Goal: Information Seeking & Learning: Check status

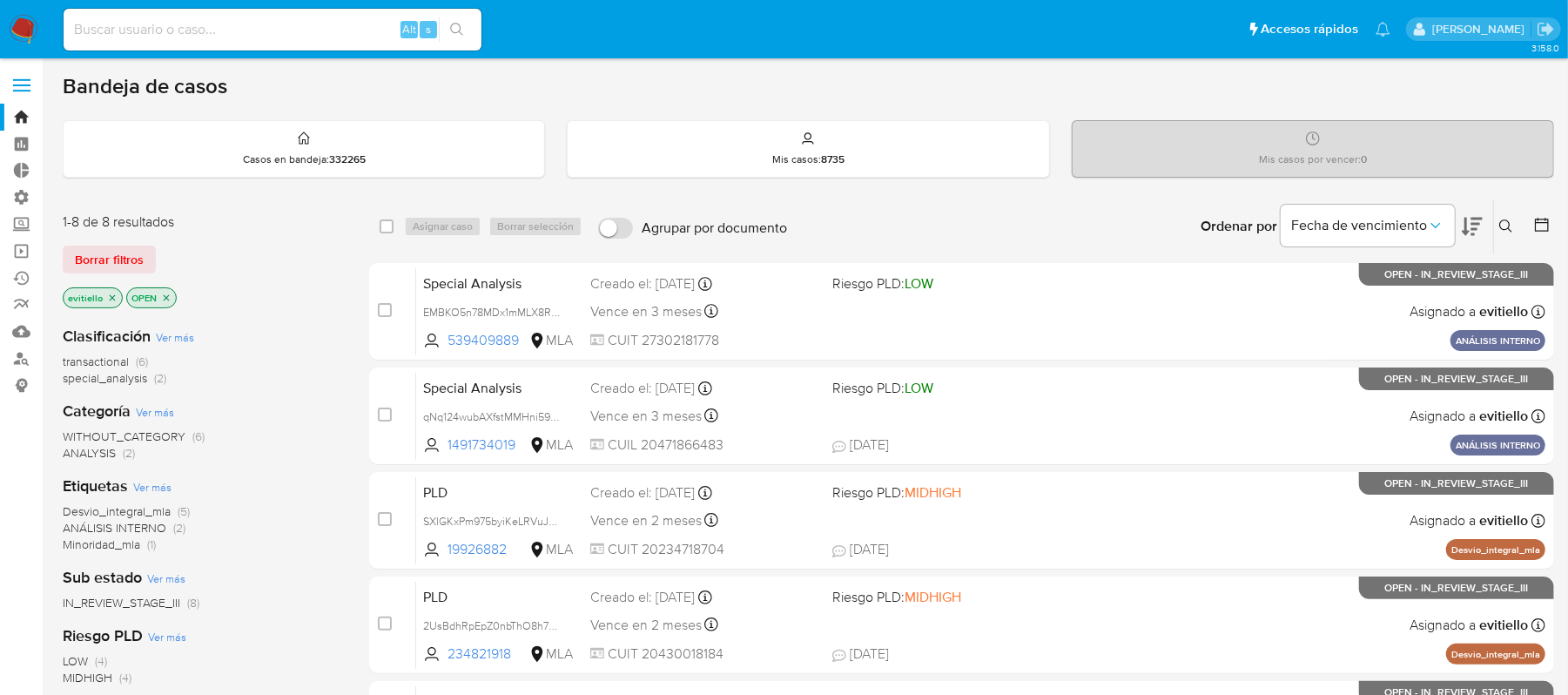
click at [269, 19] on input at bounding box center [272, 30] width 418 height 22
paste input "455415049"
type input "455415049"
click at [462, 30] on icon "search-icon" at bounding box center [457, 29] width 14 height 14
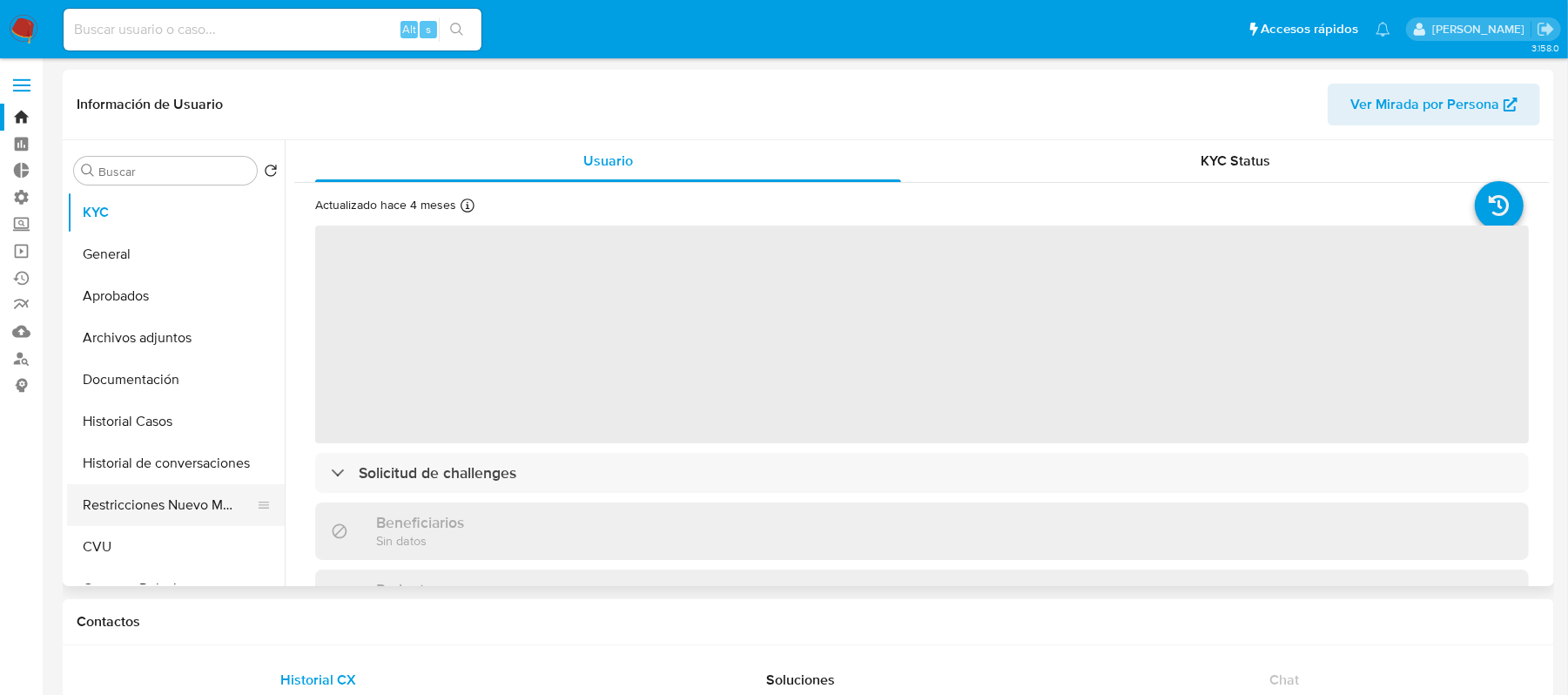
click at [193, 506] on button "Restricciones Nuevo Mundo" at bounding box center [169, 504] width 204 height 42
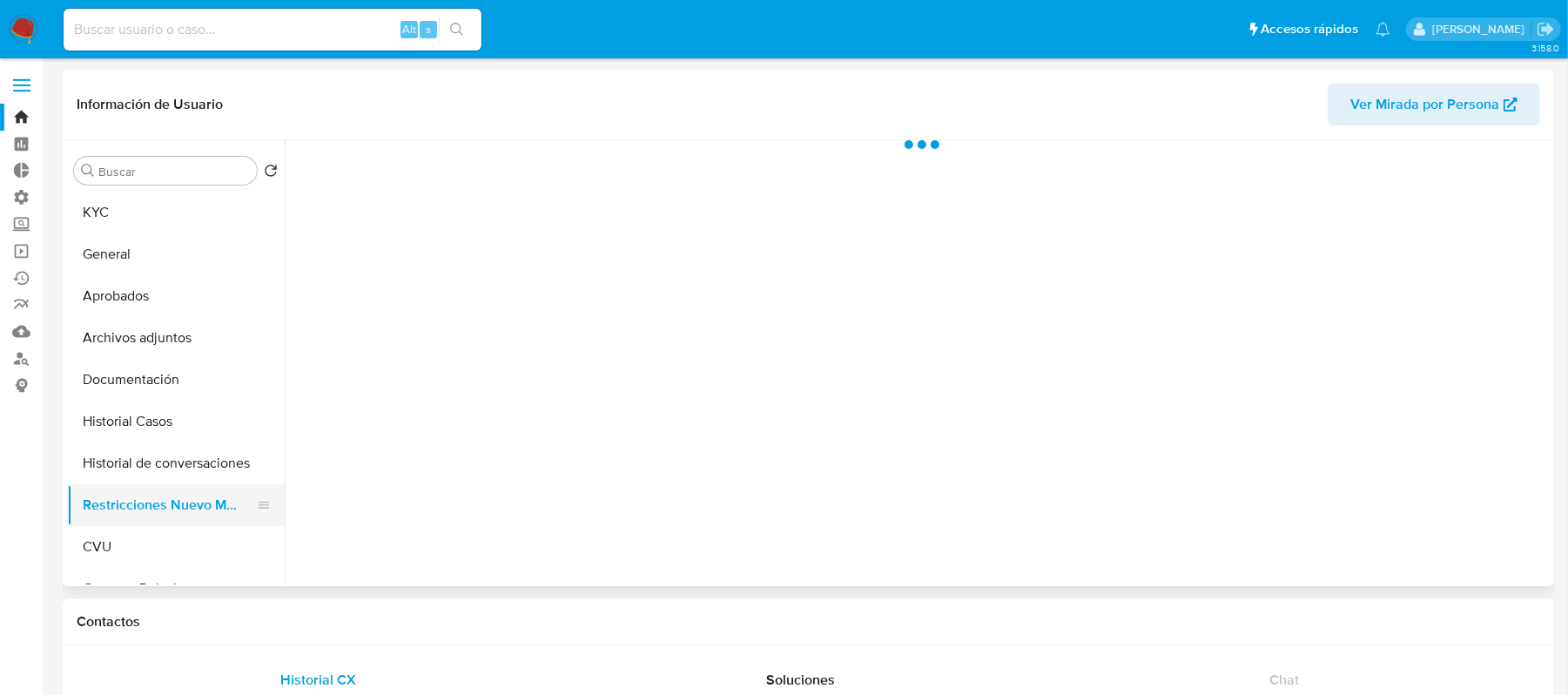
select select "10"
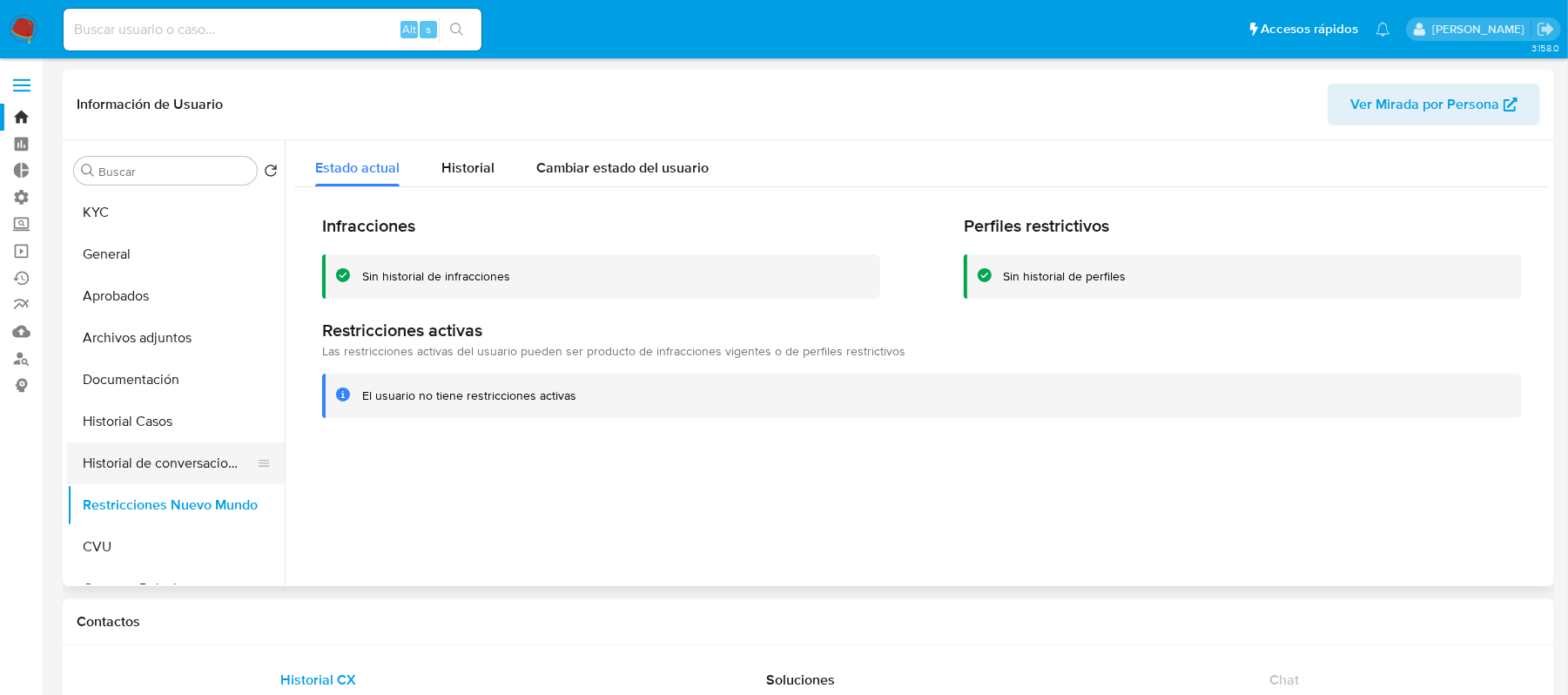
click at [197, 481] on button "Historial de conversaciones" at bounding box center [169, 462] width 204 height 42
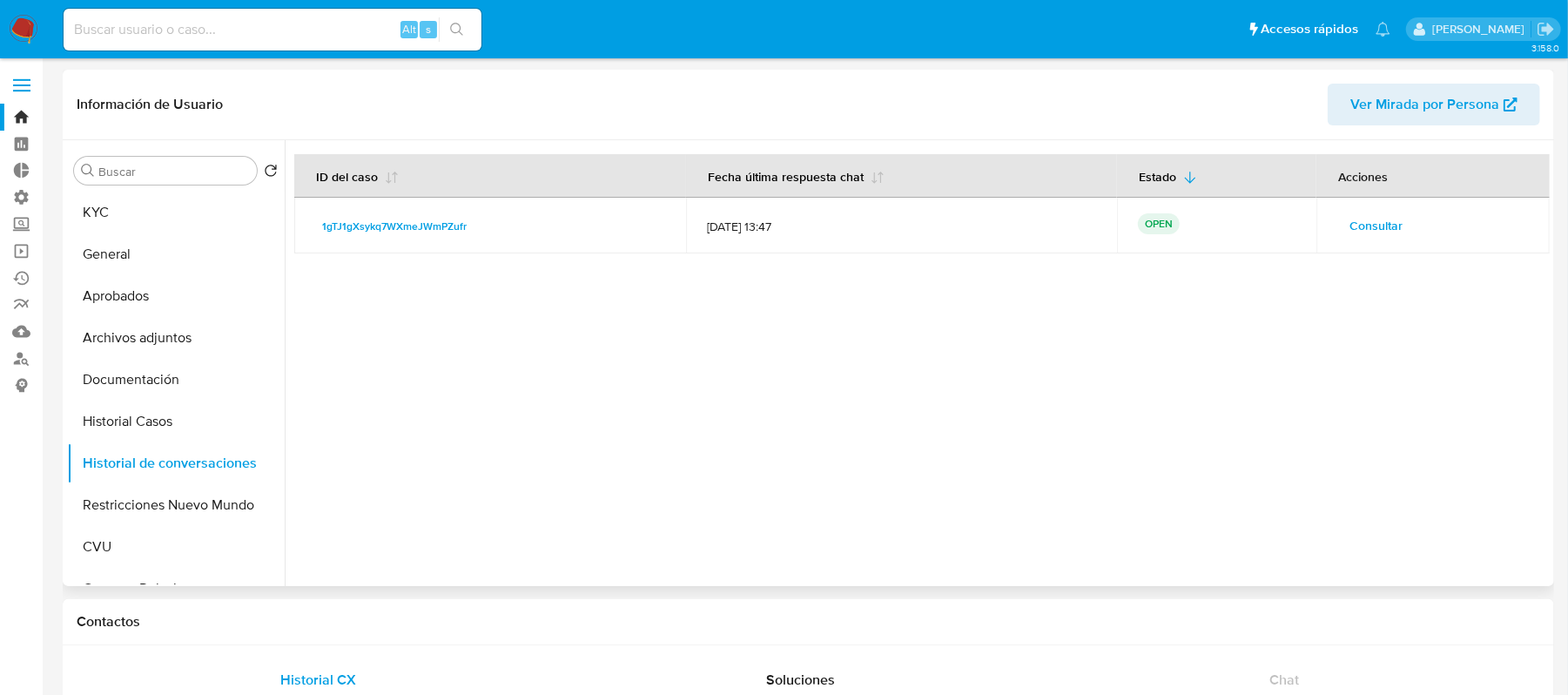
click at [1374, 231] on span "Consultar" at bounding box center [1376, 225] width 53 height 24
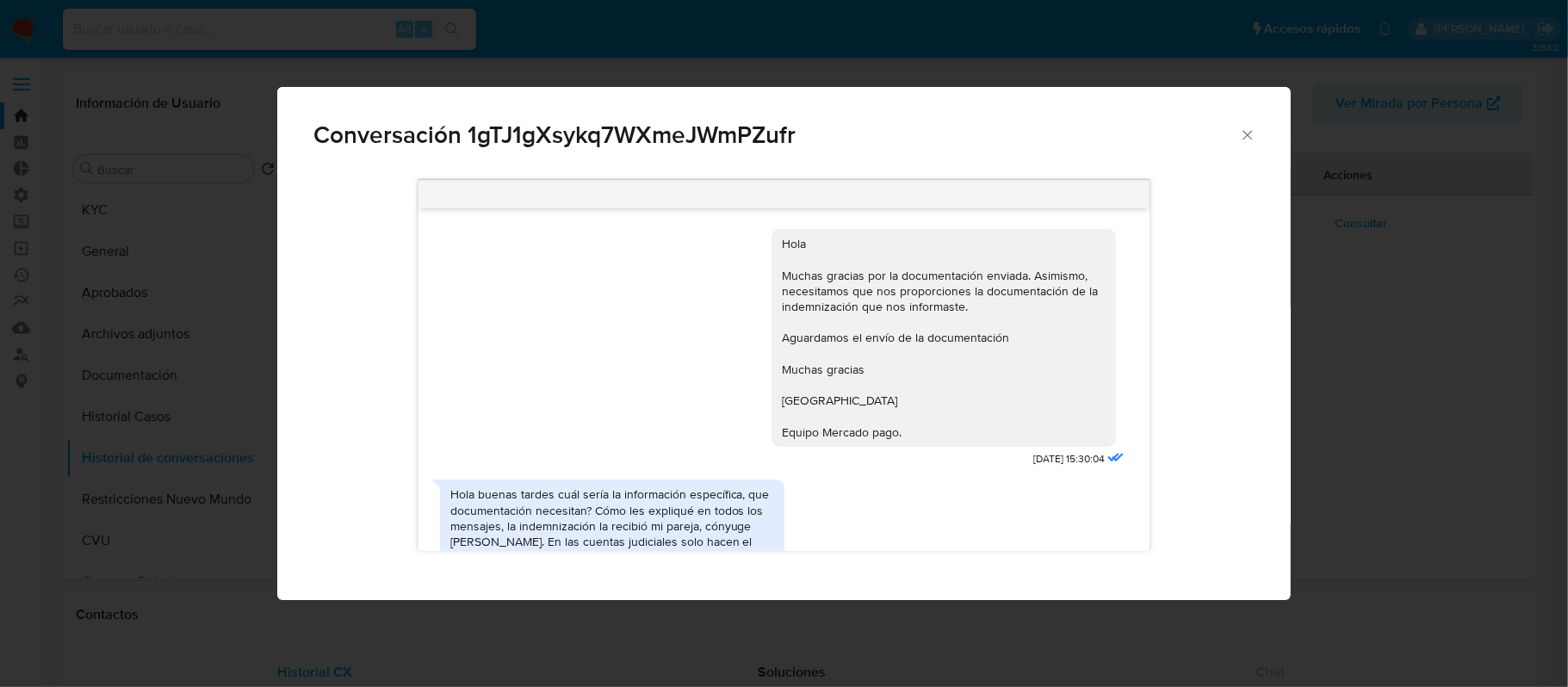
scroll to position [1483, 0]
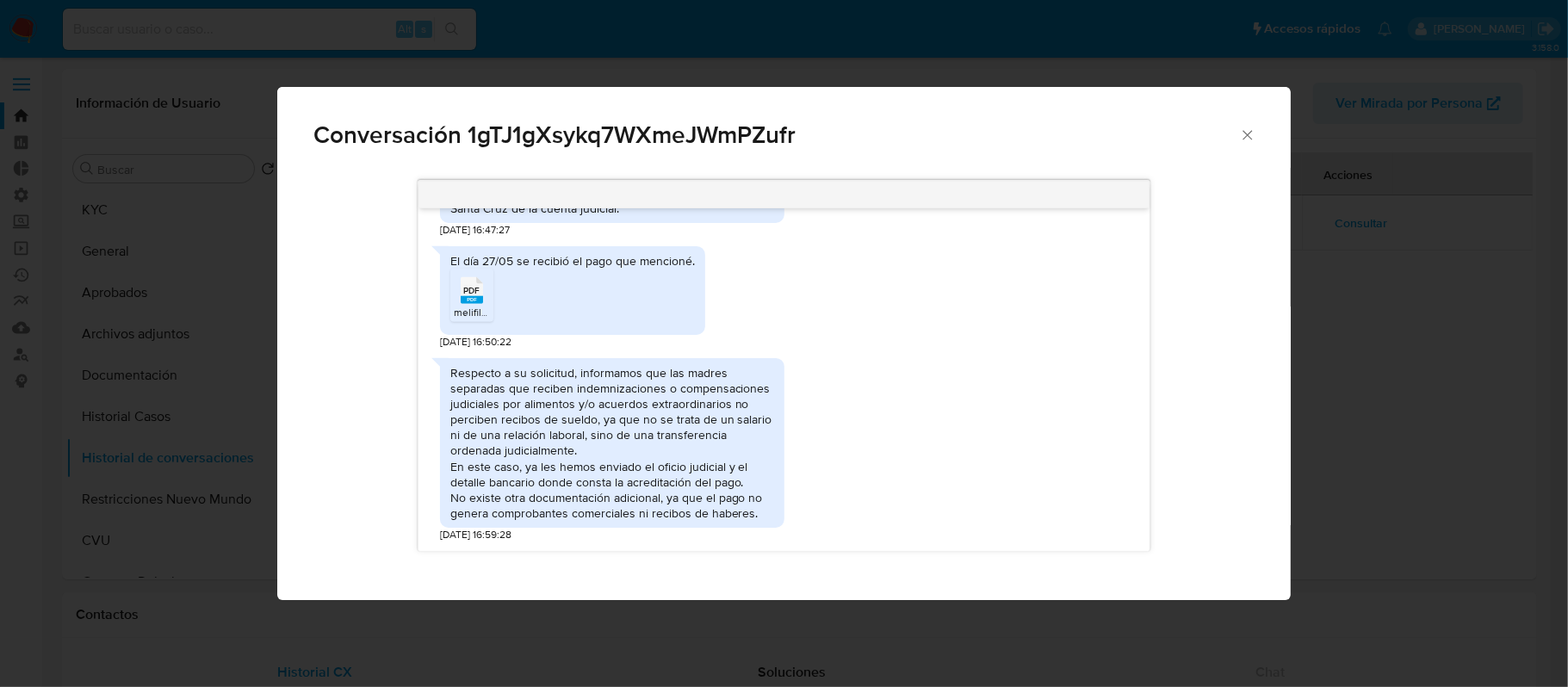
click at [475, 296] on rect "Comunicación" at bounding box center [472, 300] width 22 height 7
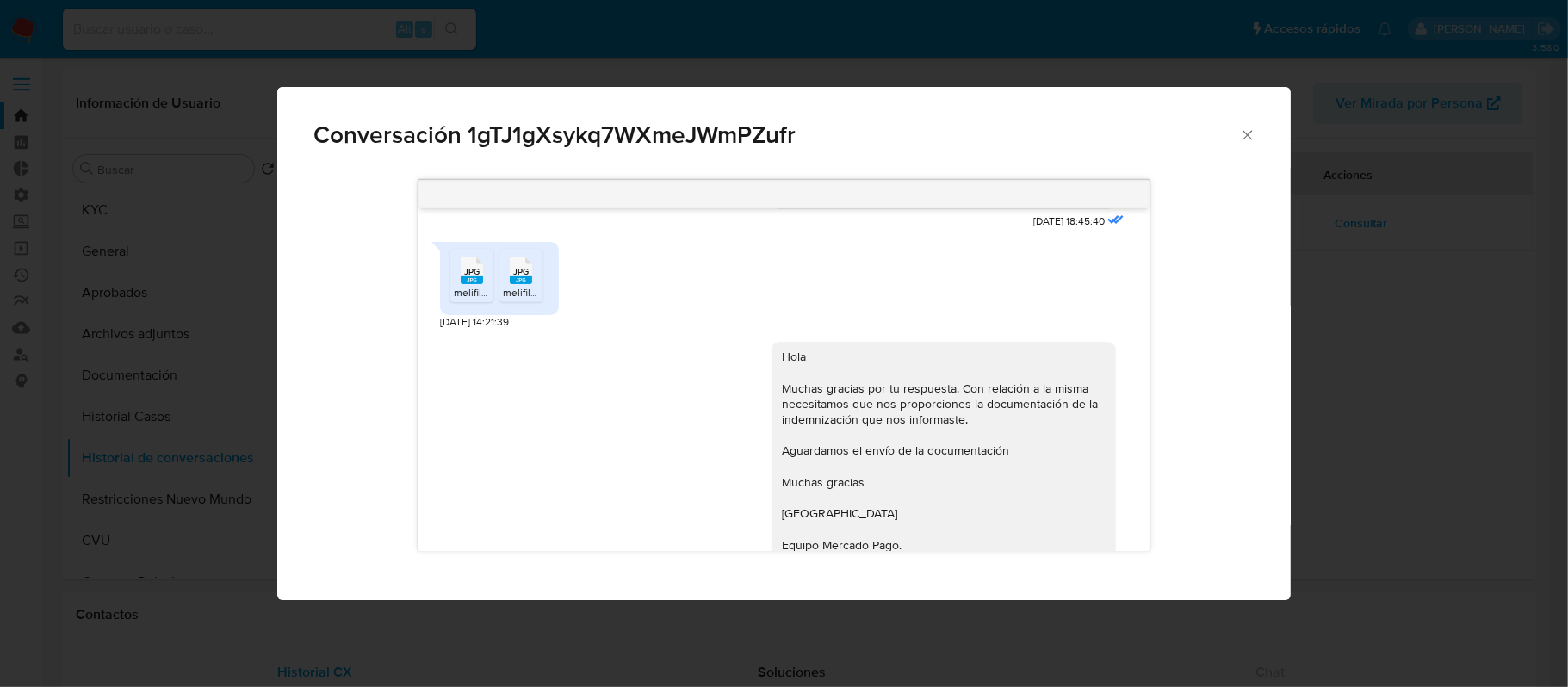
scroll to position [451, 0]
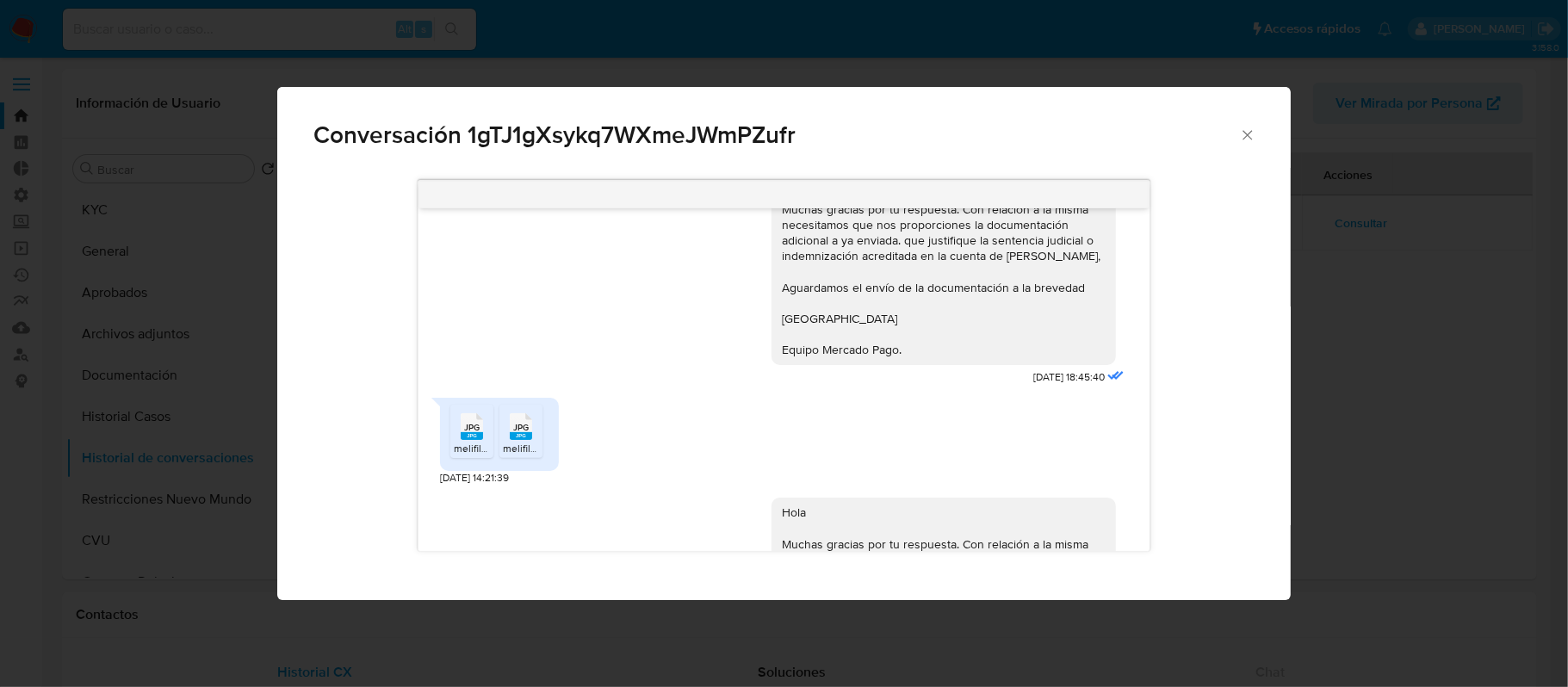
click at [524, 435] on rect "Comunicación" at bounding box center [521, 436] width 22 height 7
click at [465, 439] on rect "Comunicación" at bounding box center [472, 436] width 22 height 7
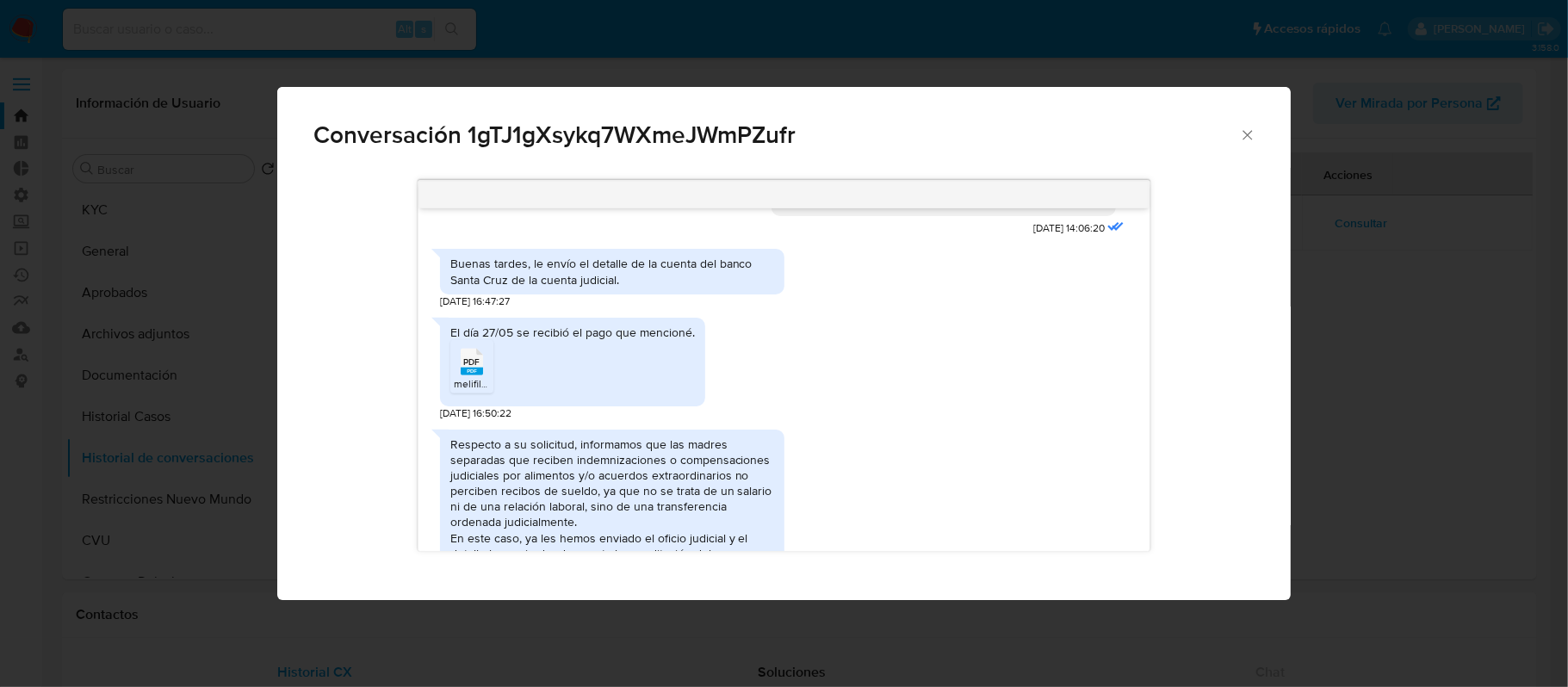
scroll to position [1483, 0]
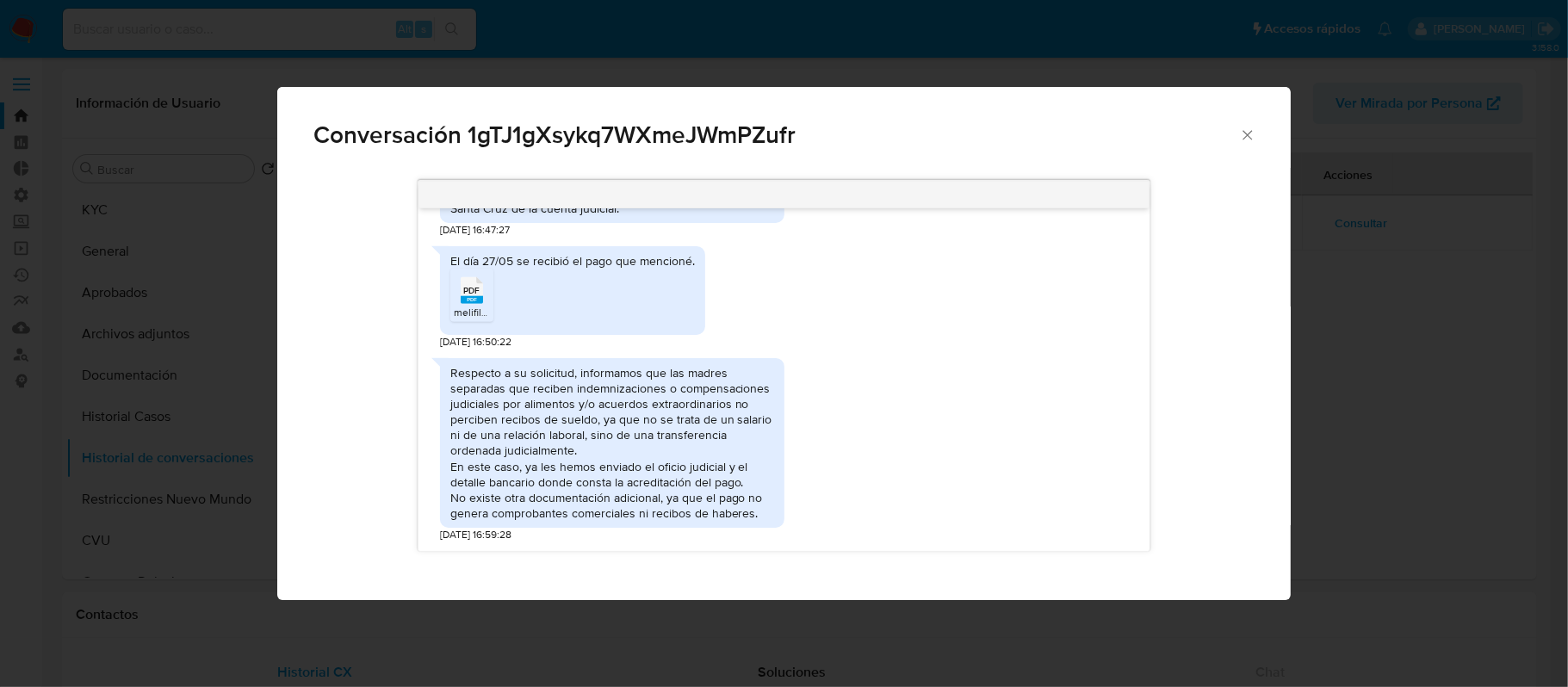
drag, startPoint x: 455, startPoint y: 451, endPoint x: 751, endPoint y: 510, distance: 301.8
click at [751, 510] on div "Respecto a su solicitud, informamos que las madres separadas que reciben indemn…" at bounding box center [612, 443] width 323 height 157
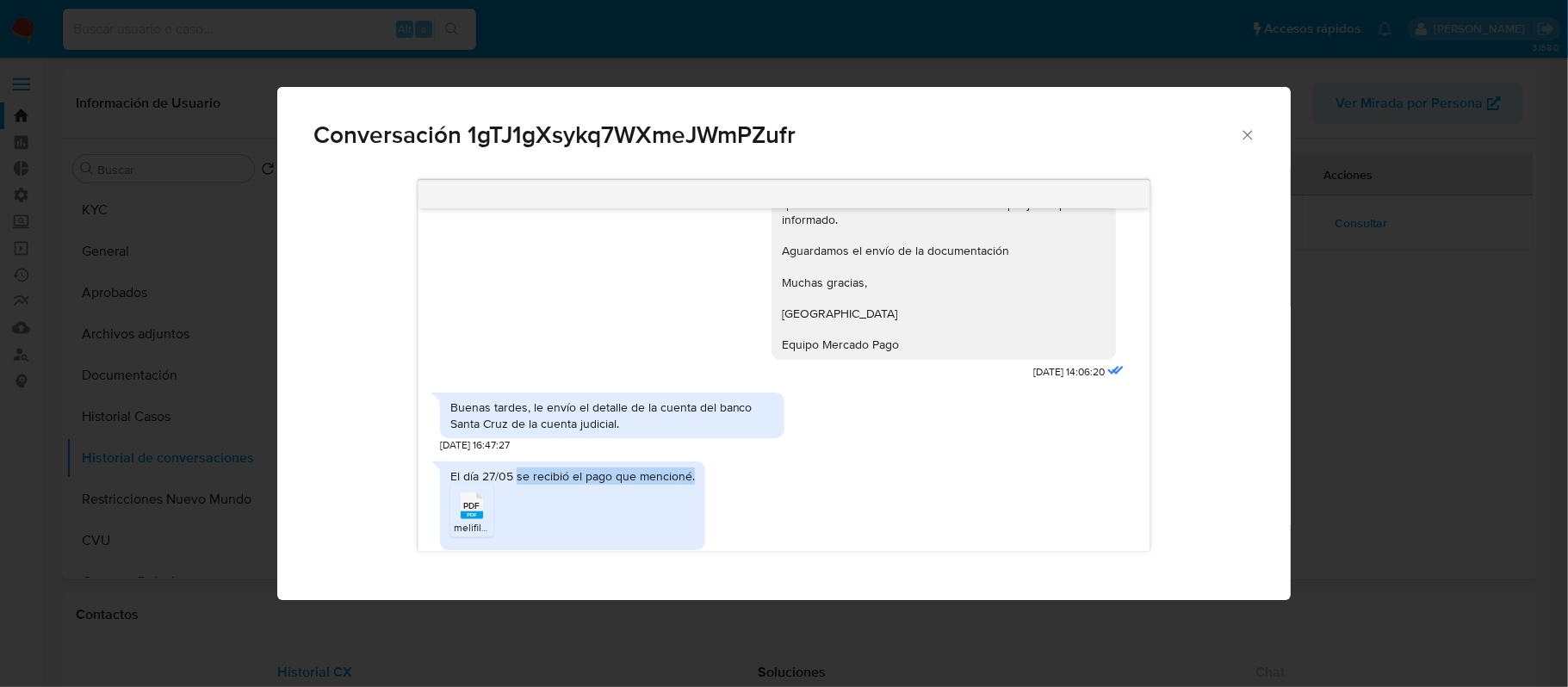
drag, startPoint x: 515, startPoint y: 476, endPoint x: 845, endPoint y: 473, distance: 330.0
click at [845, 473] on div "El día 27/05 se recibió el pago que mencioné. PDF PDF melifile16278183571084835…" at bounding box center [784, 508] width 688 height 112
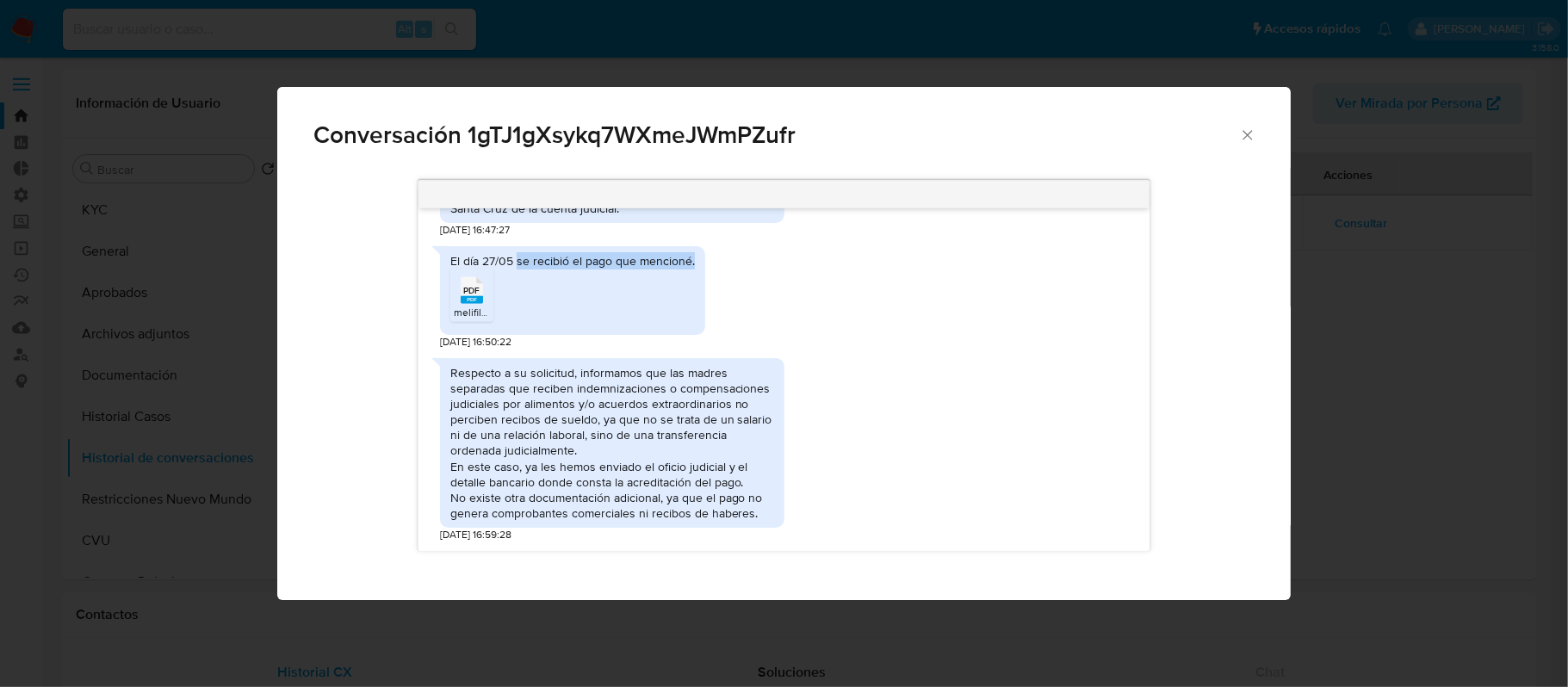
click at [1251, 135] on icon "Cerrar" at bounding box center [1247, 135] width 18 height 18
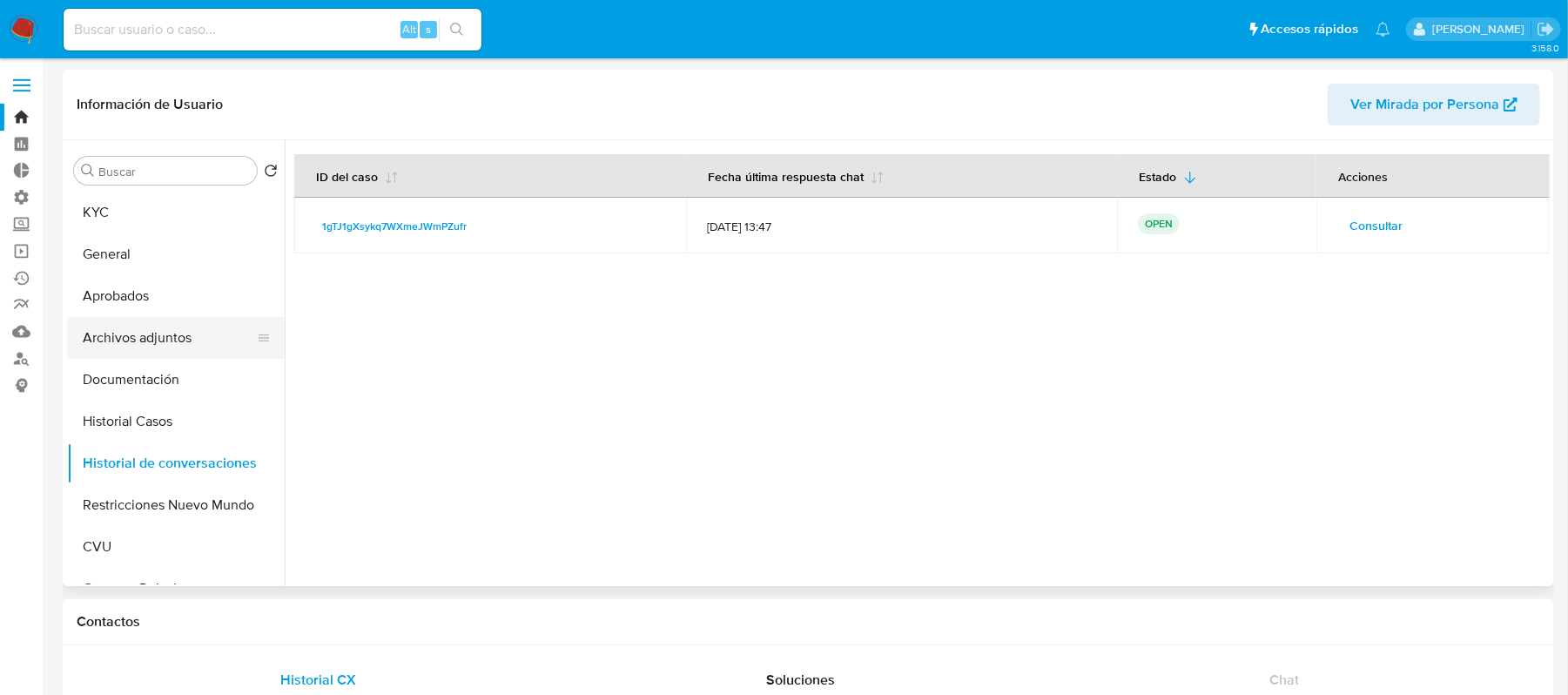
click at [182, 325] on button "Archivos adjuntos" at bounding box center [169, 337] width 204 height 42
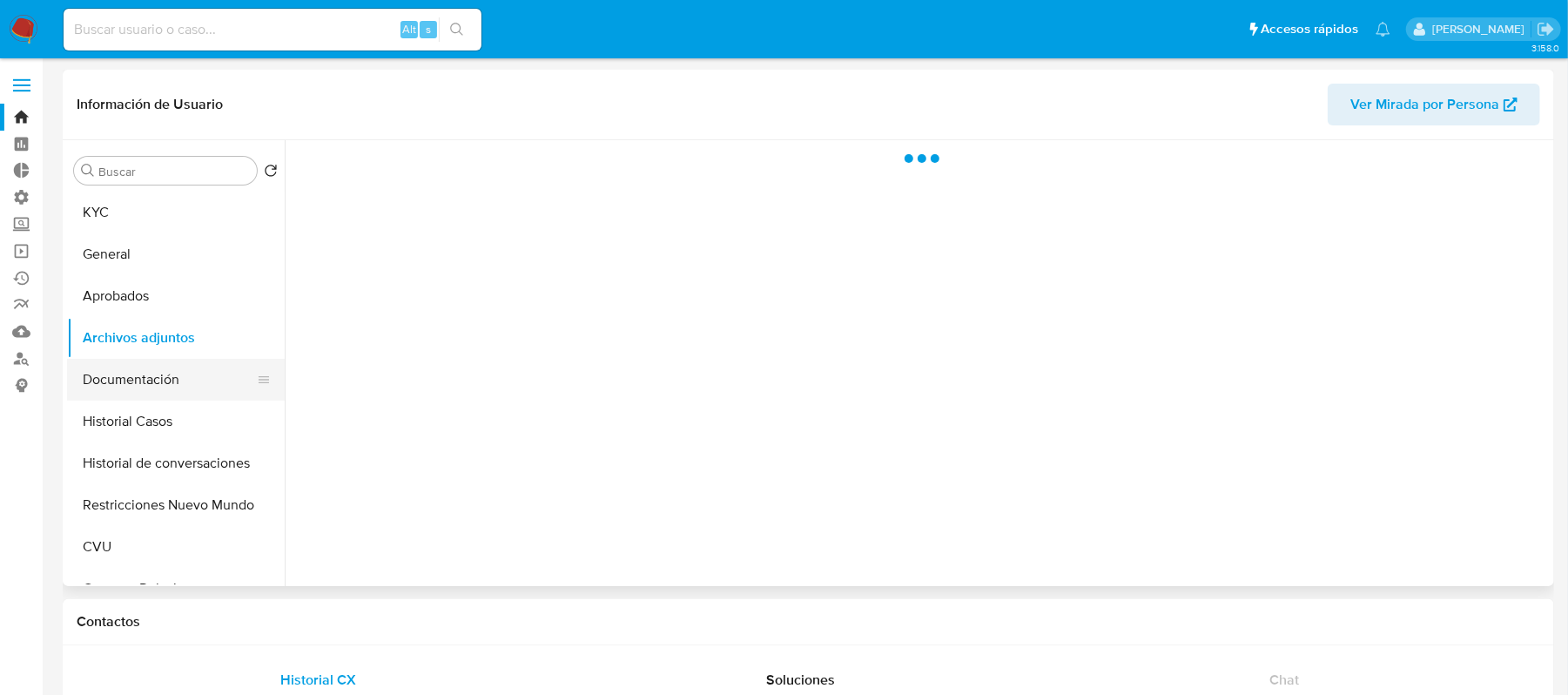
click at [167, 367] on button "Documentación" at bounding box center [169, 379] width 204 height 42
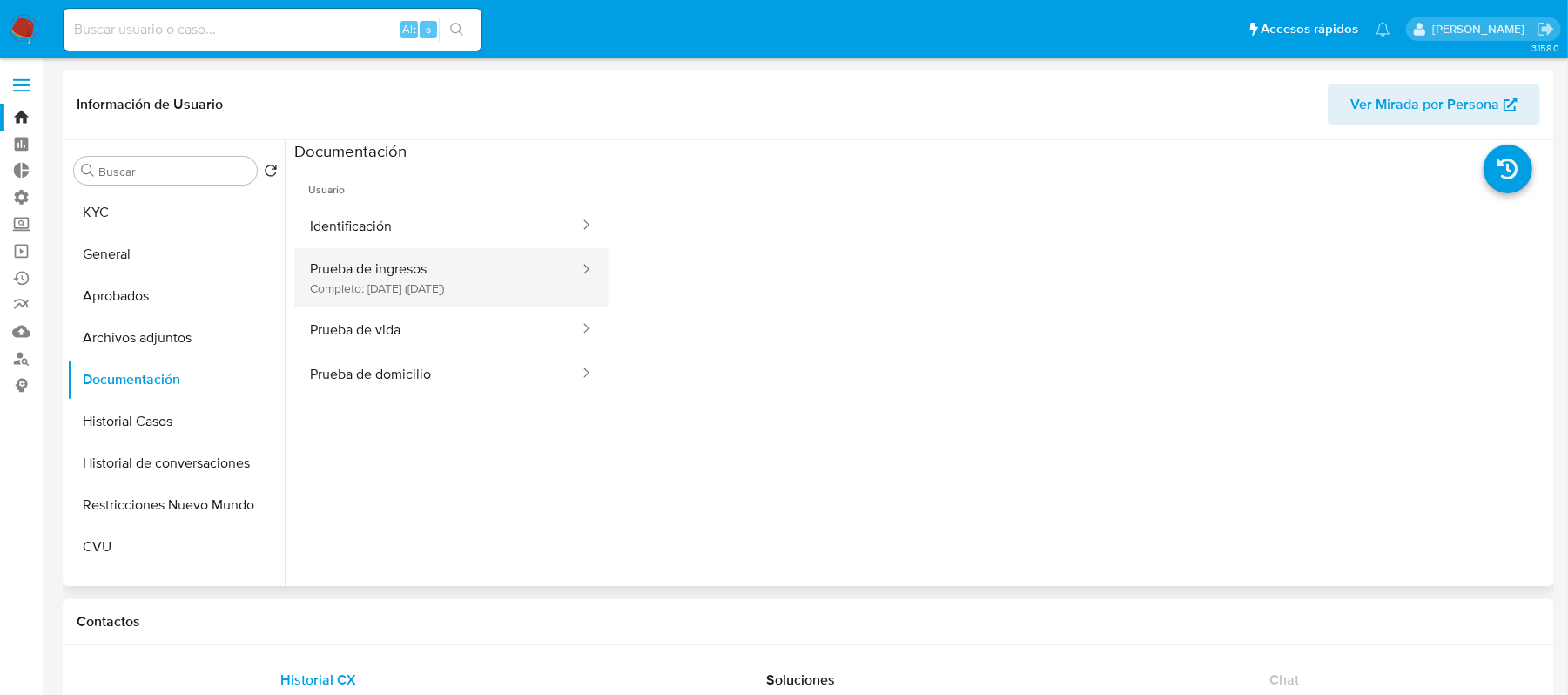
click at [471, 256] on button "Prueba de ingresos Completo: [DATE] ([DATE])" at bounding box center [437, 277] width 287 height 59
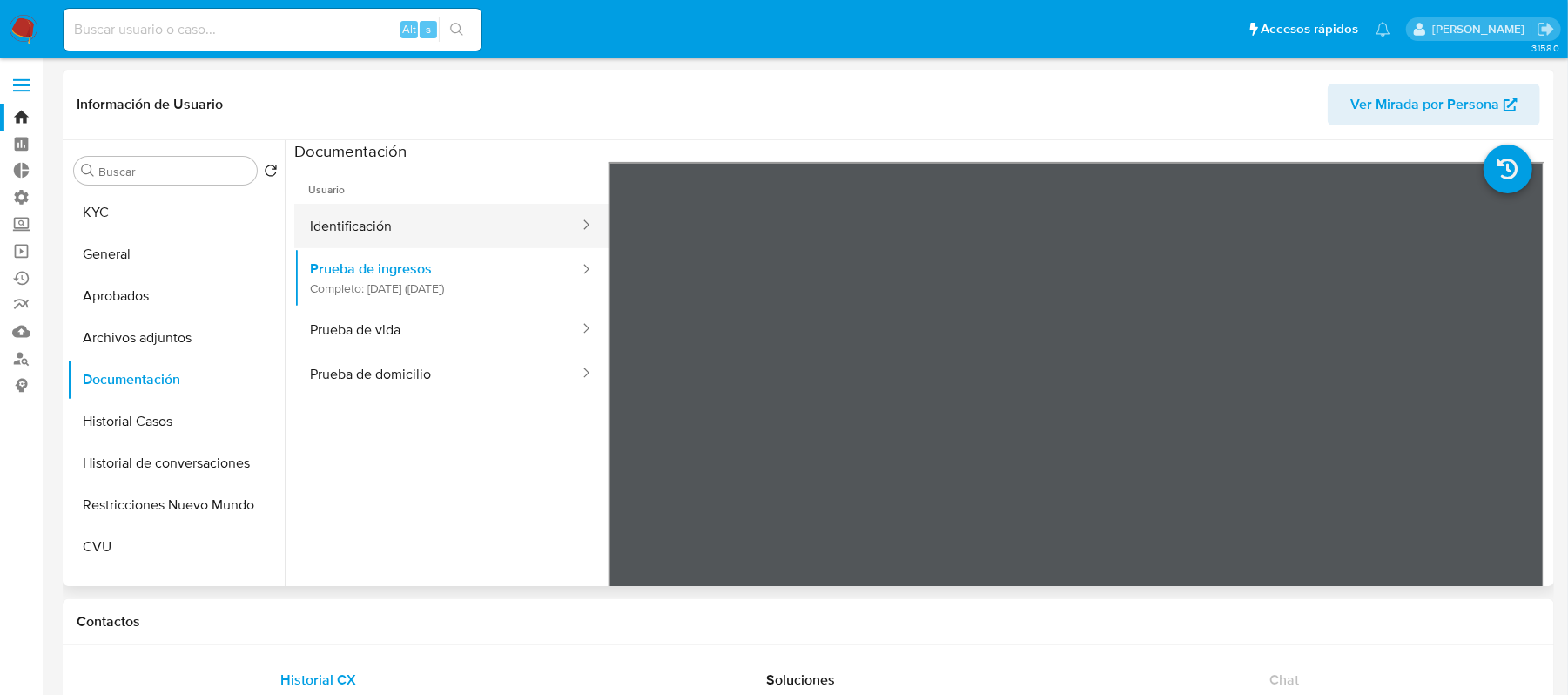
click at [485, 218] on button "Identificación" at bounding box center [437, 226] width 287 height 45
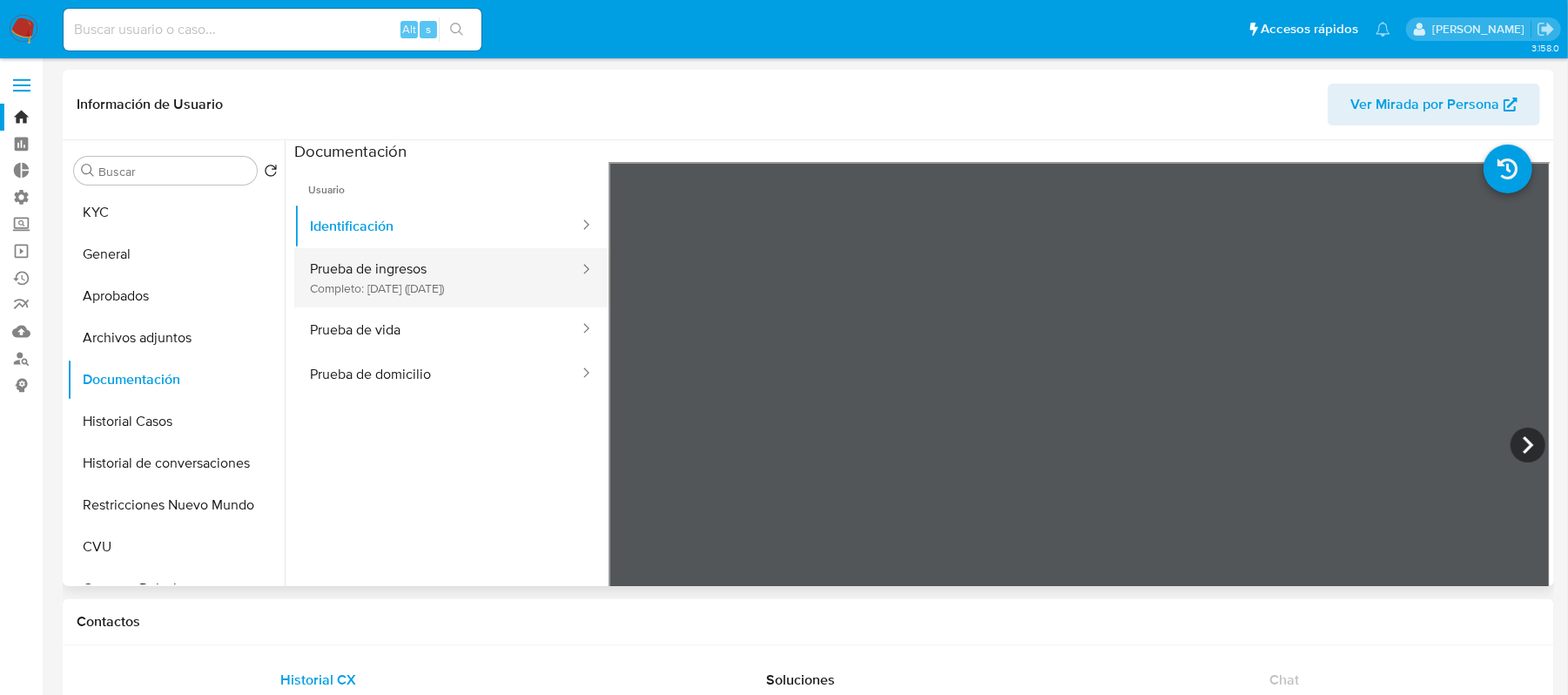
click at [540, 291] on button "Prueba de ingresos Completo: [DATE] ([DATE])" at bounding box center [437, 277] width 287 height 59
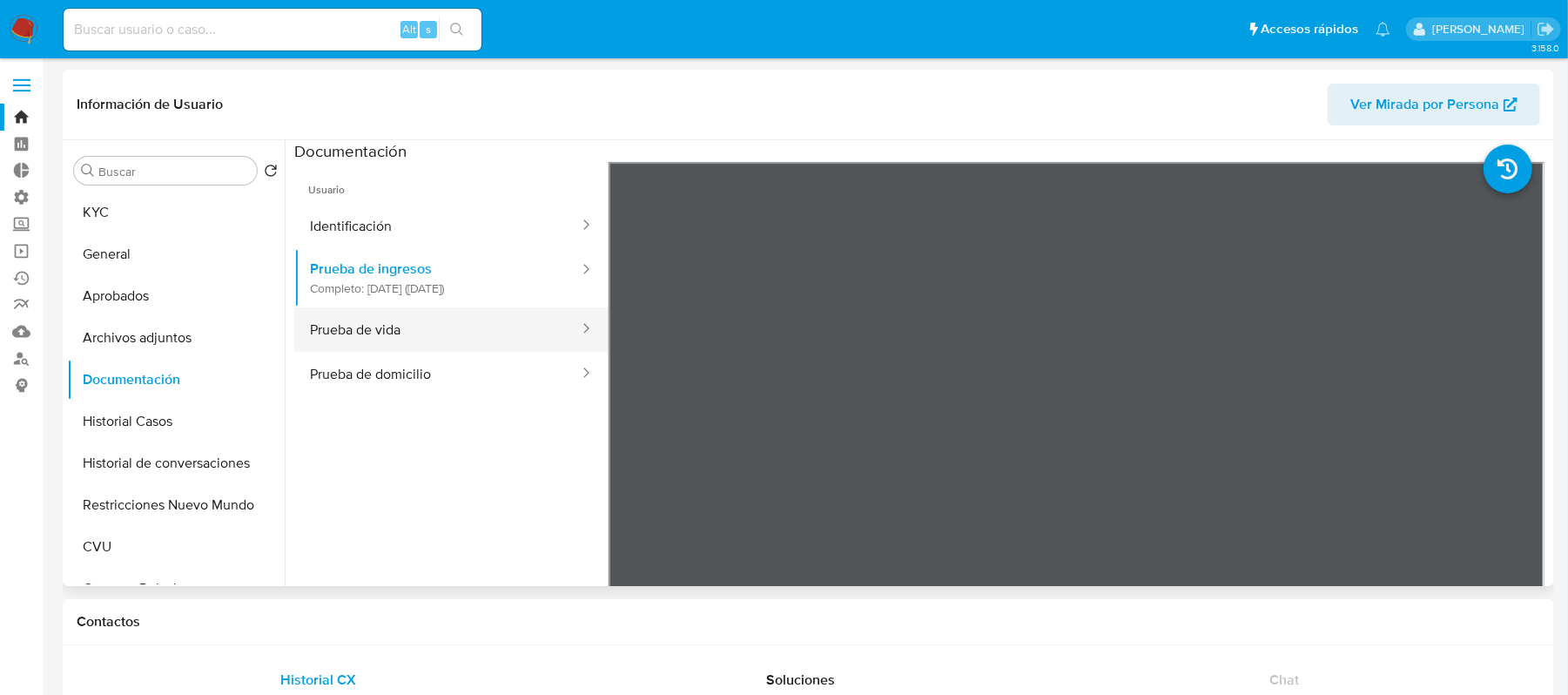
click at [440, 335] on button "Prueba de vida" at bounding box center [437, 330] width 287 height 45
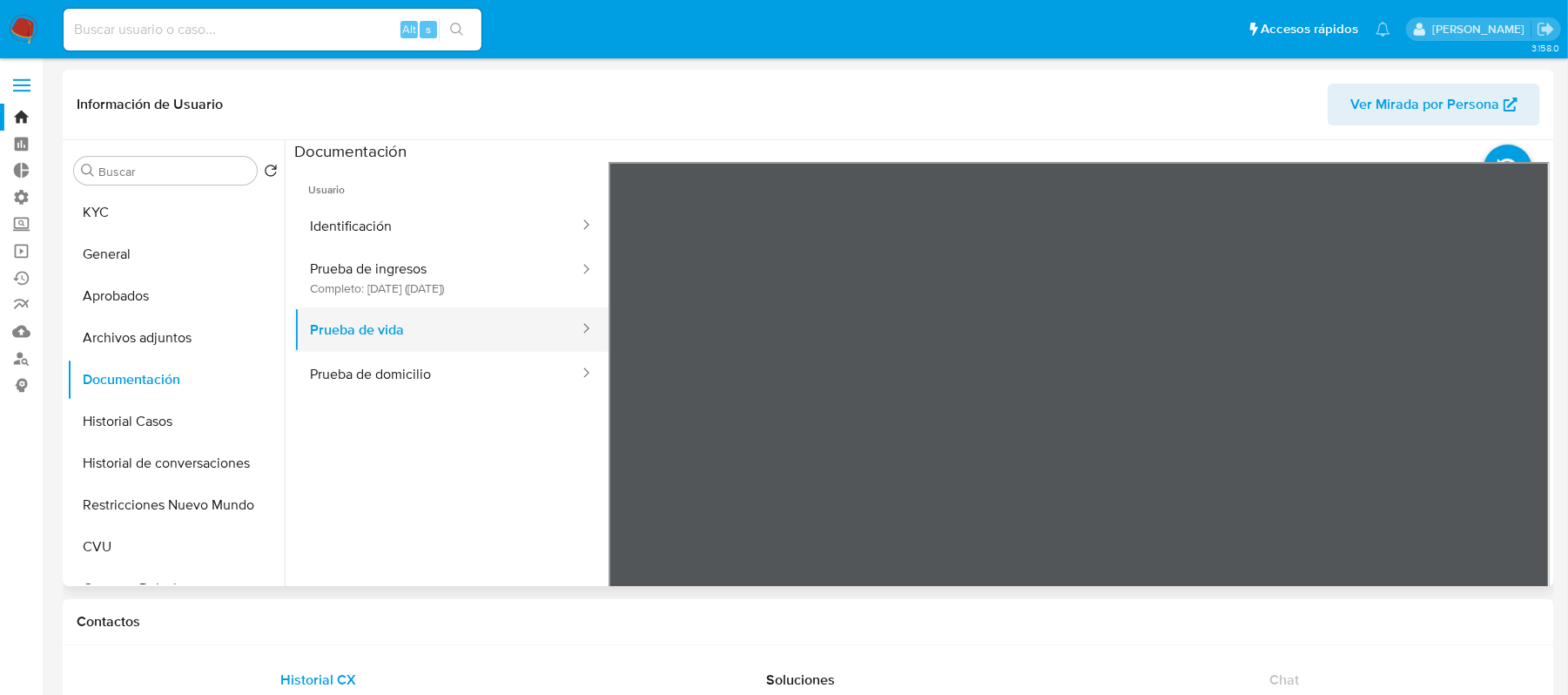
click at [492, 345] on button "Prueba de vida" at bounding box center [437, 330] width 287 height 45
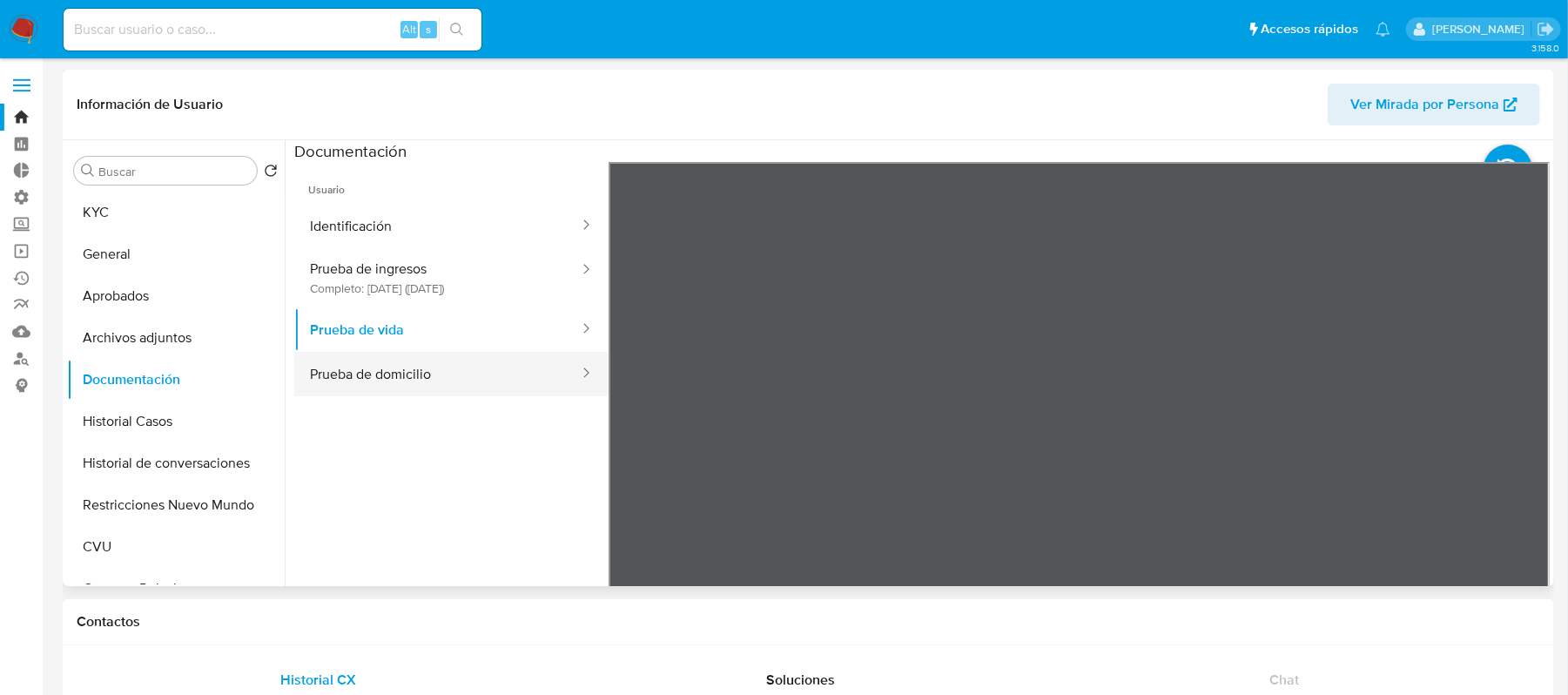
click at [492, 357] on button "Prueba de domicilio" at bounding box center [437, 374] width 287 height 45
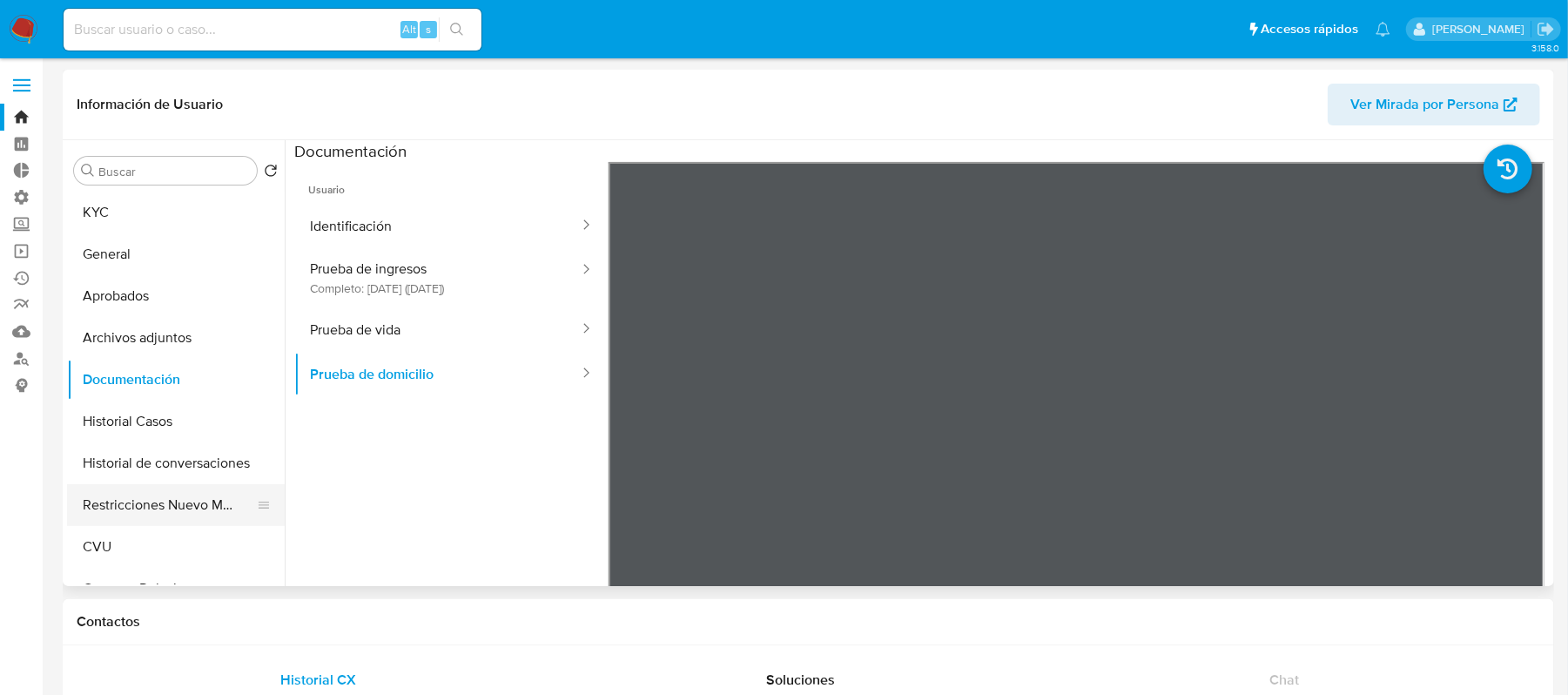
click at [172, 491] on button "Restricciones Nuevo Mundo" at bounding box center [169, 504] width 204 height 42
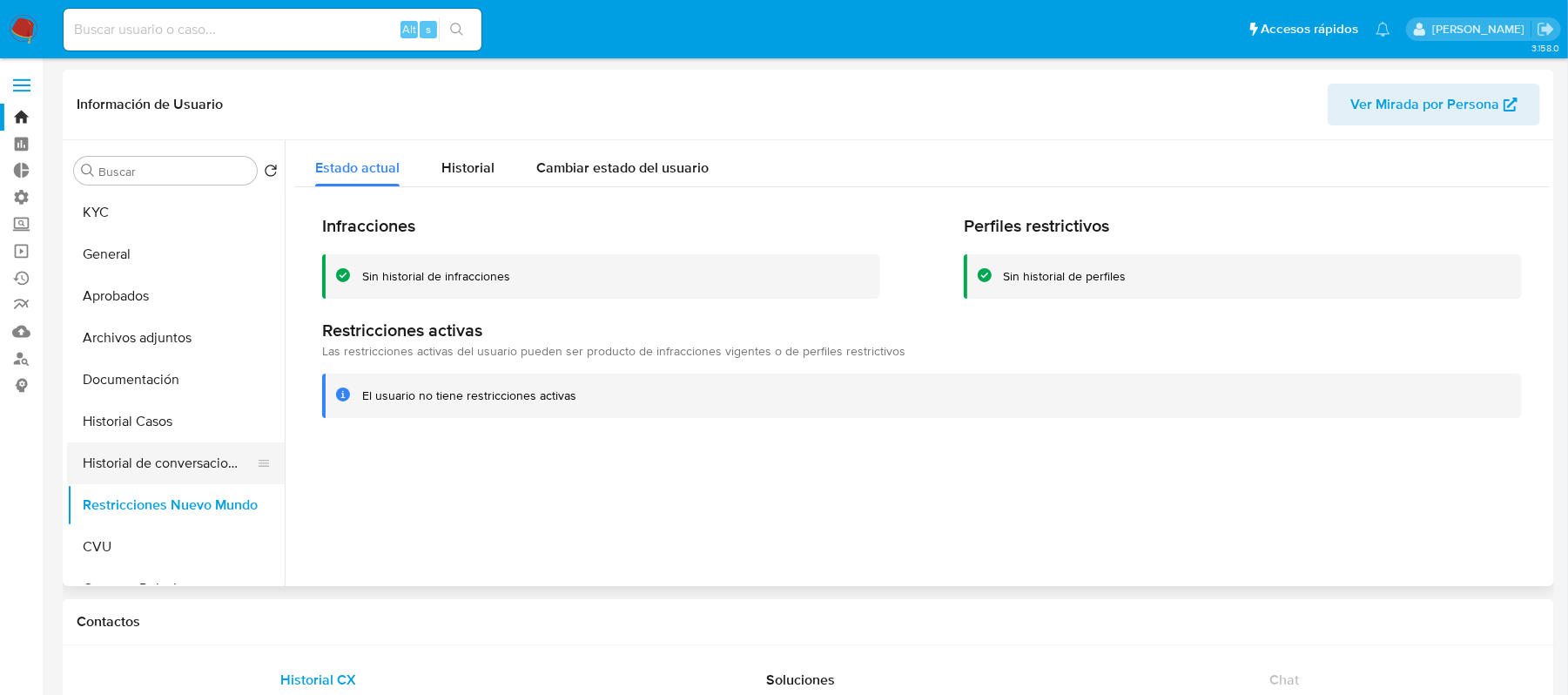
click at [192, 470] on button "Historial de conversaciones" at bounding box center [169, 462] width 204 height 42
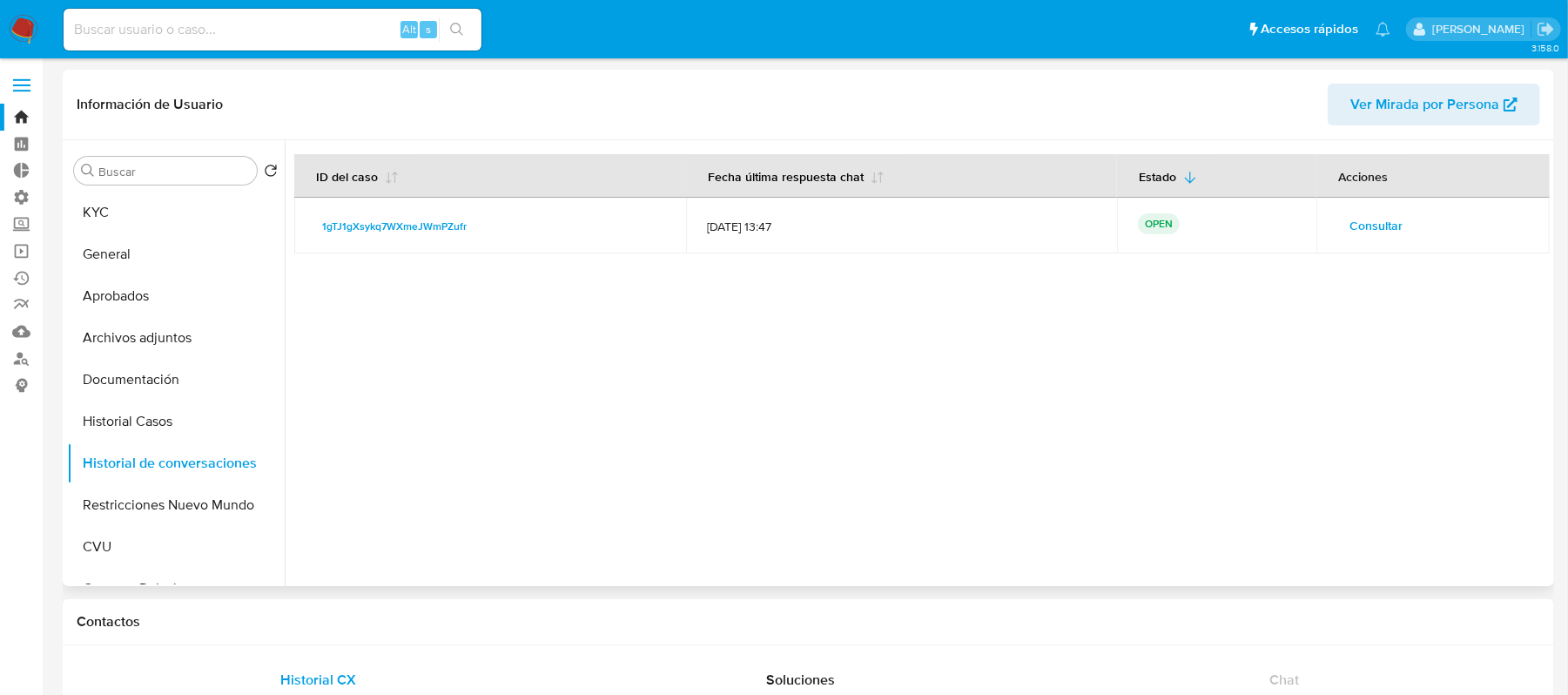
click at [1369, 237] on span "Consultar" at bounding box center [1376, 225] width 53 height 24
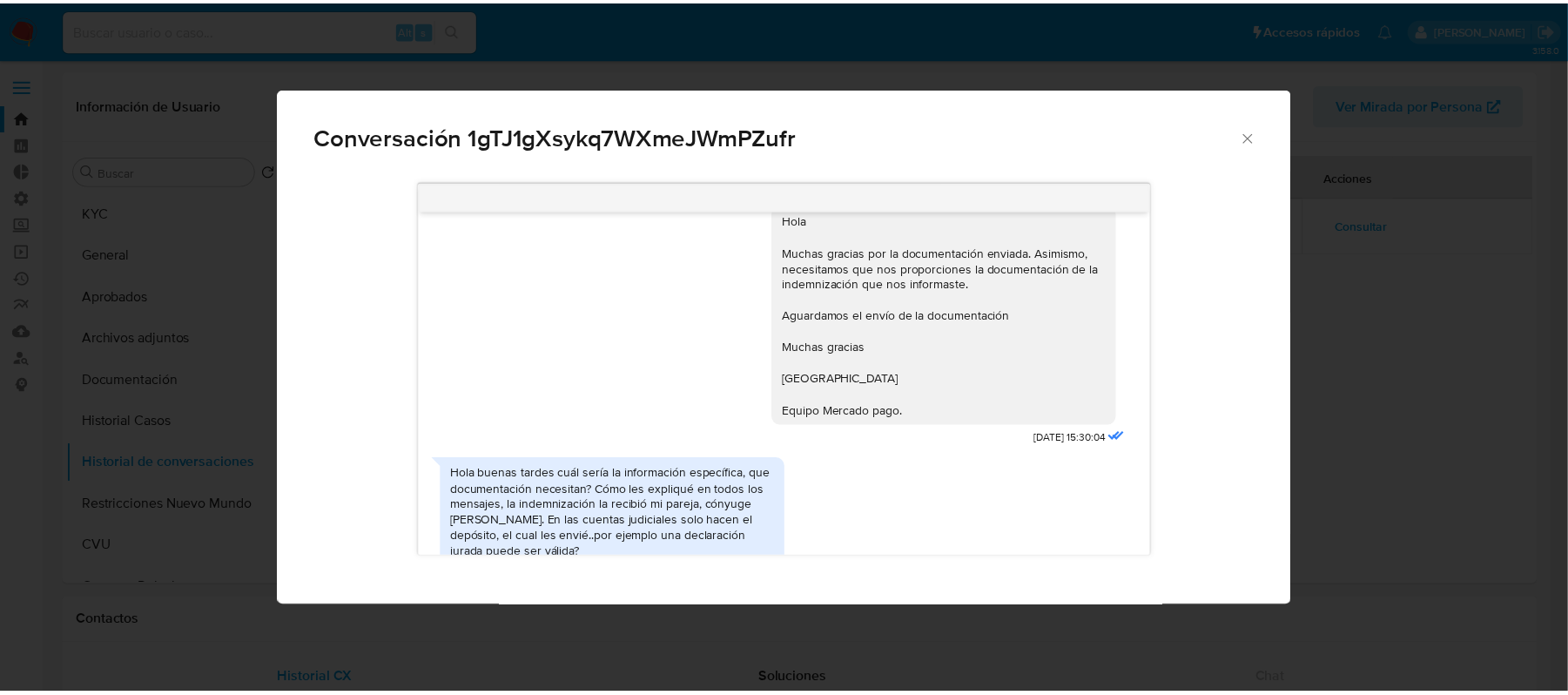
scroll to position [0, 0]
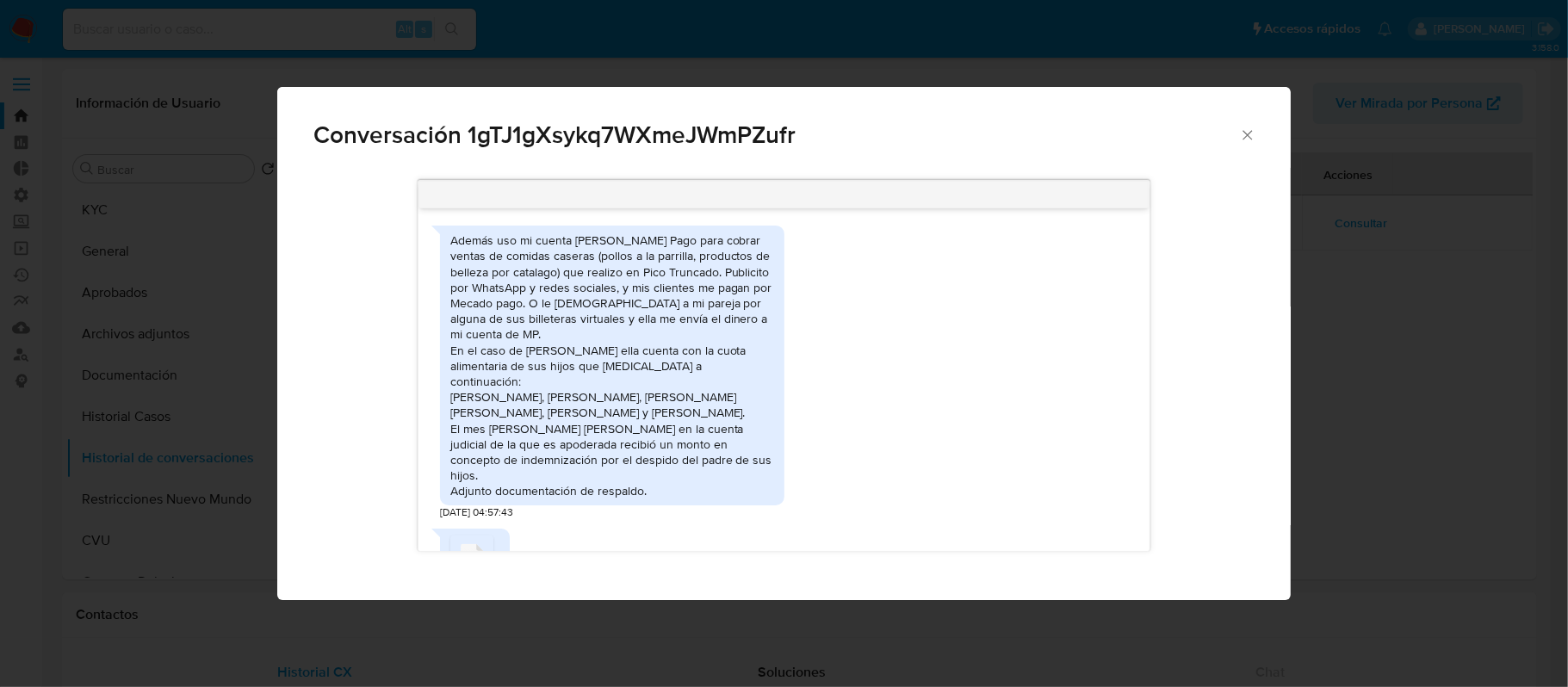
click at [1251, 138] on icon "Cerrar" at bounding box center [1248, 135] width 9 height 9
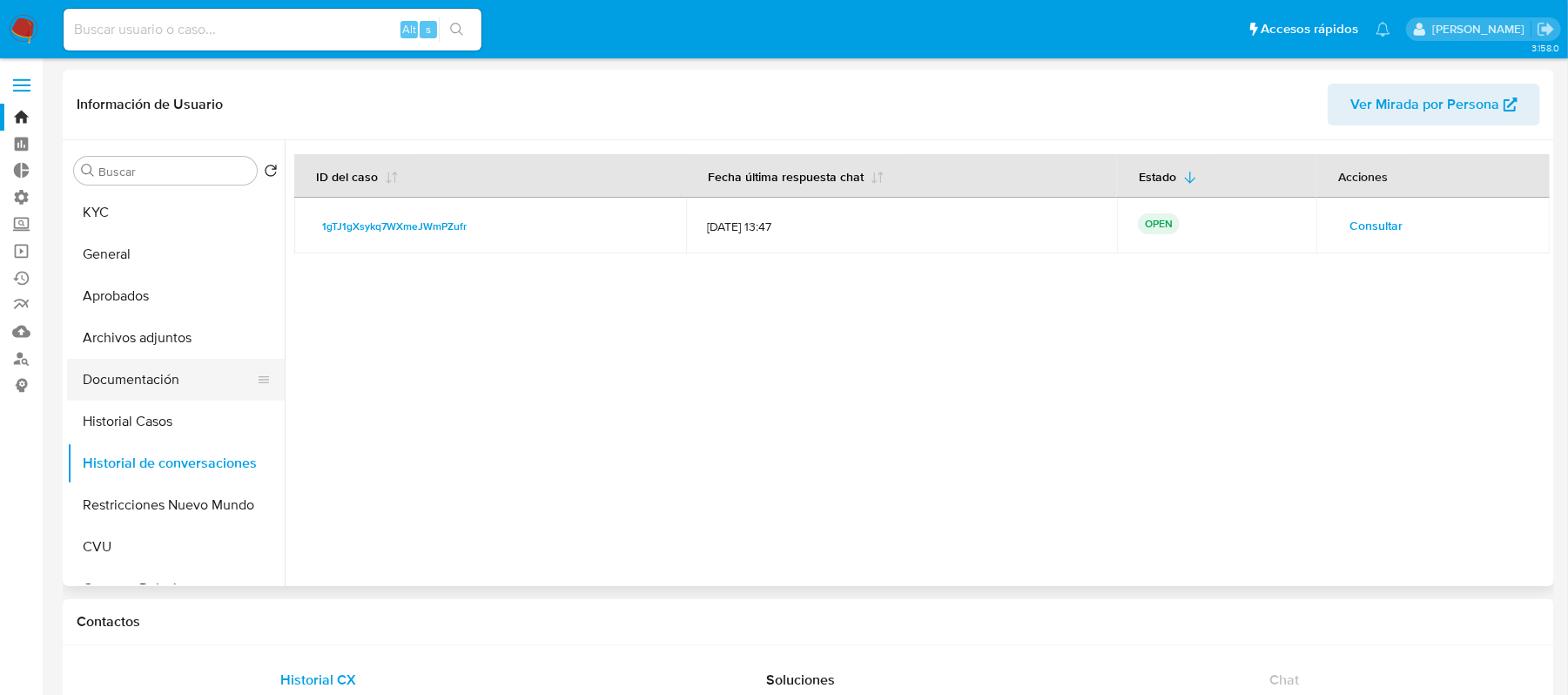
click at [199, 376] on button "Documentación" at bounding box center [169, 379] width 204 height 42
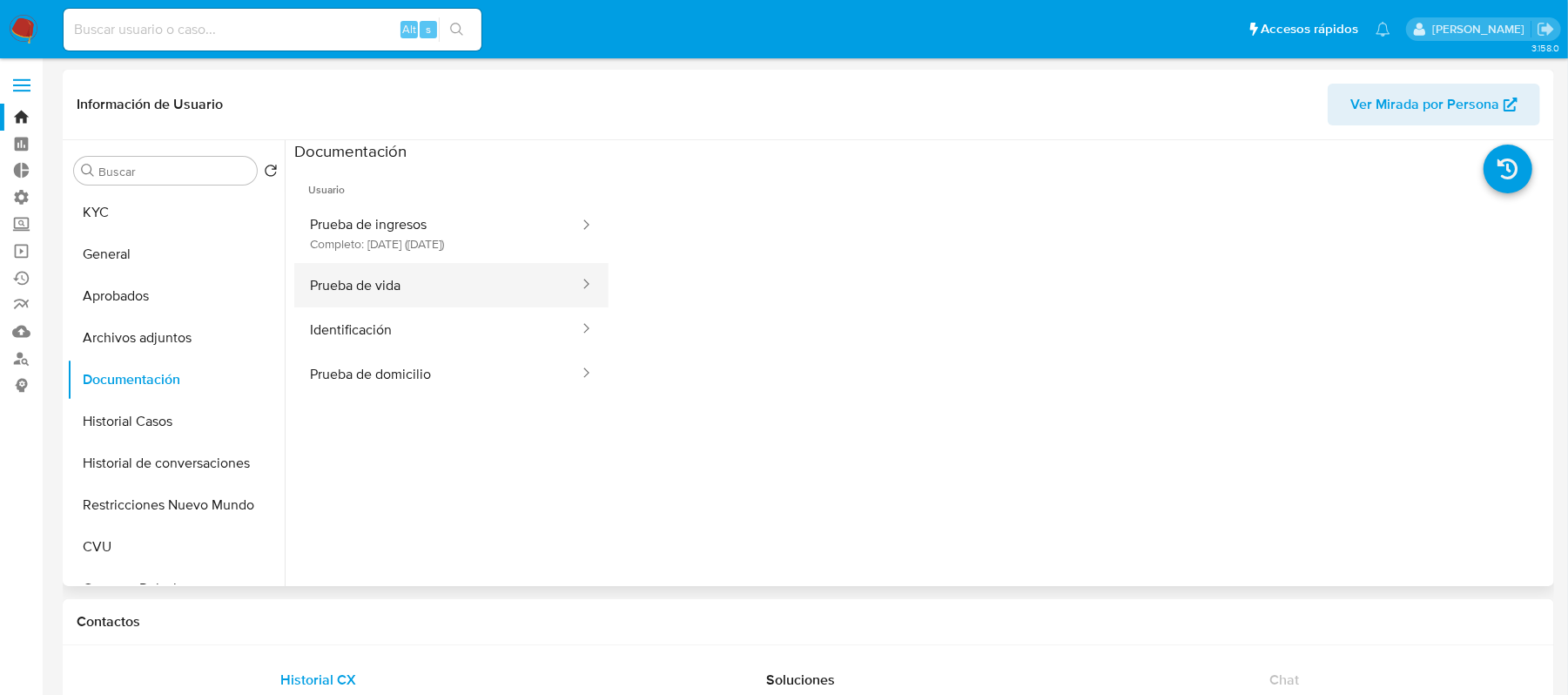
click at [437, 287] on button "Prueba de vida" at bounding box center [437, 285] width 287 height 45
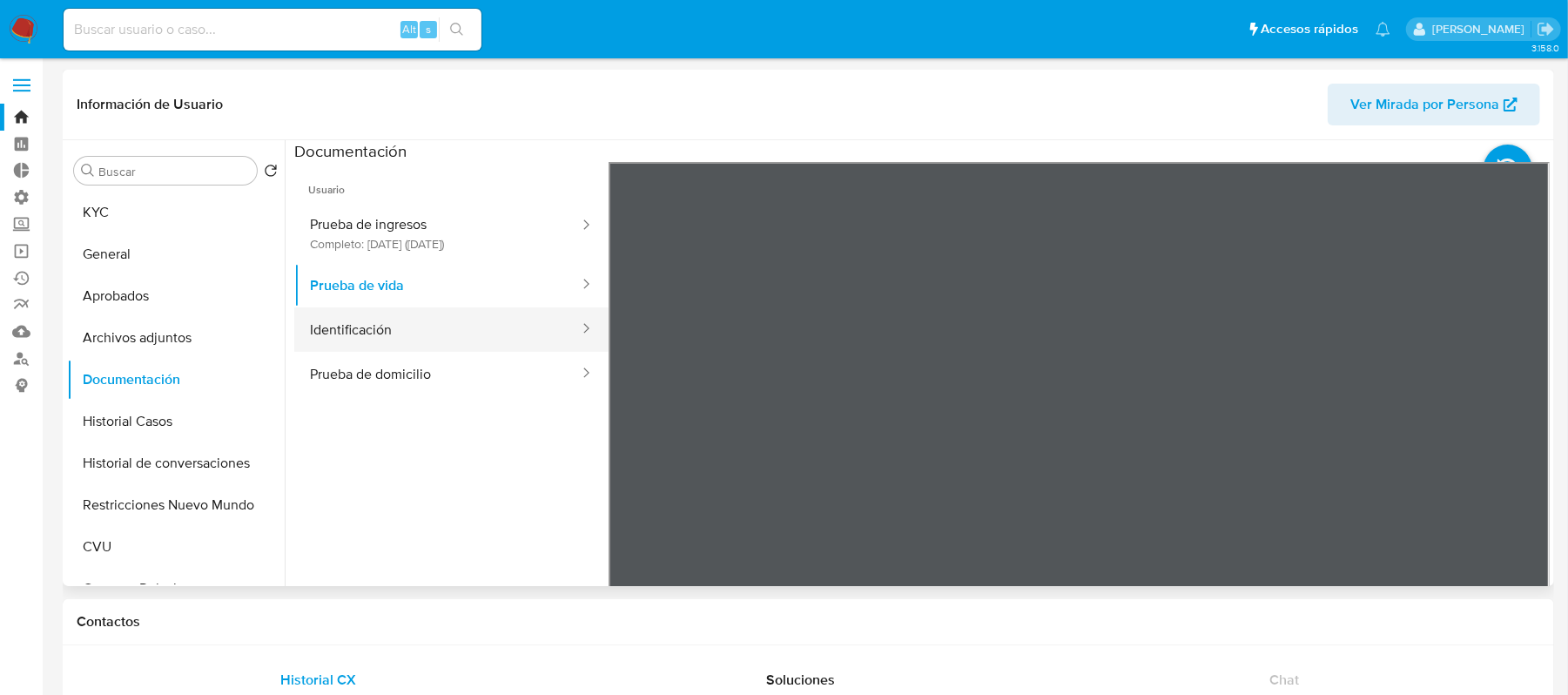
click at [442, 336] on button "Identificación" at bounding box center [437, 330] width 287 height 45
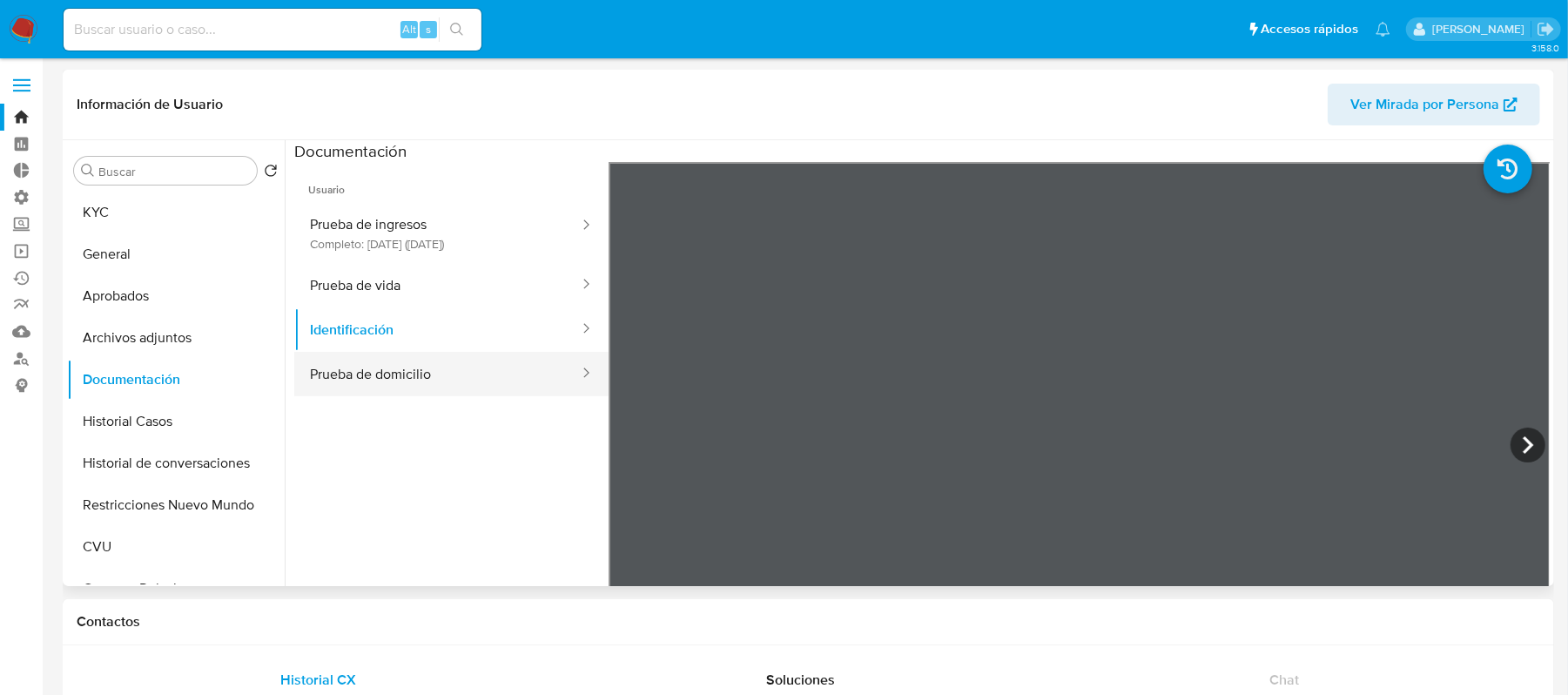
click at [428, 375] on button "Prueba de domicilio" at bounding box center [437, 374] width 287 height 45
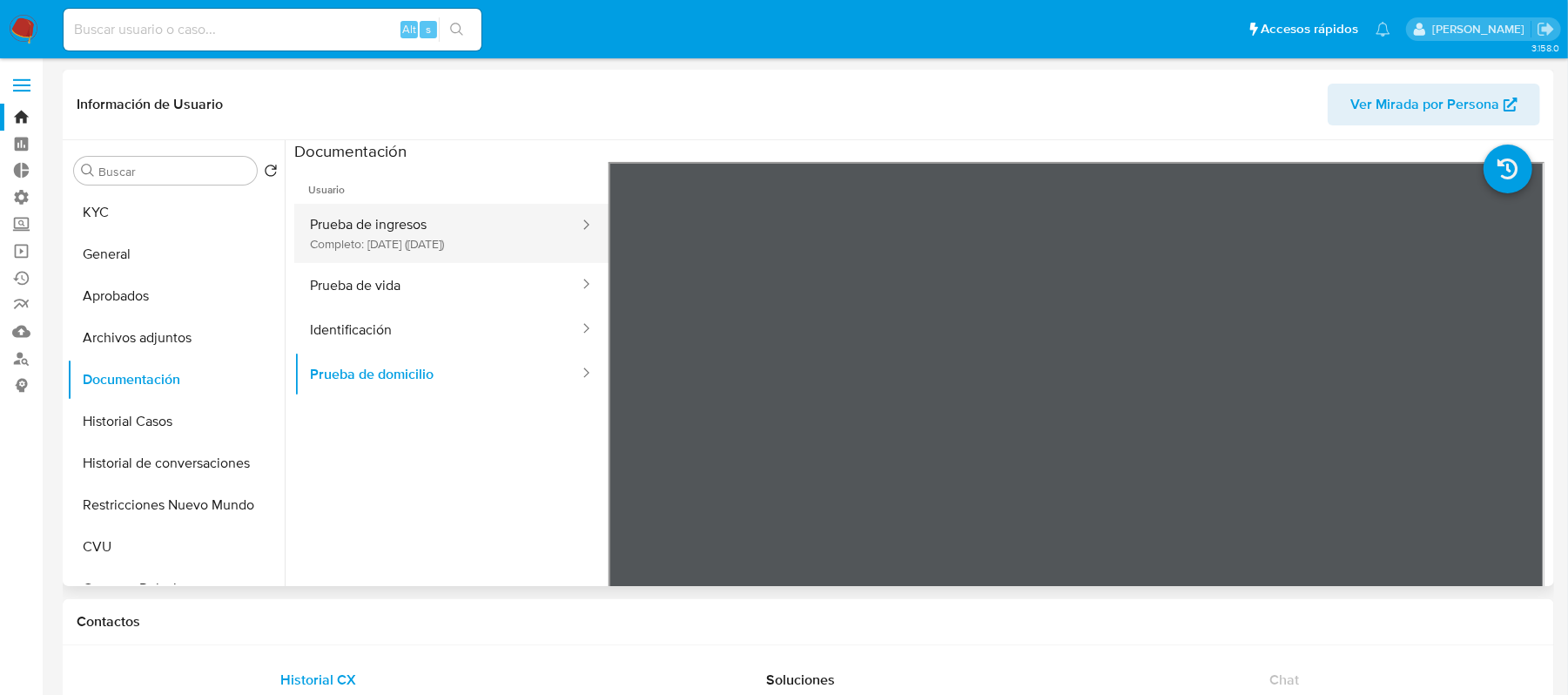
click at [444, 227] on button "Prueba de ingresos Completo: [DATE] ([DATE])" at bounding box center [437, 233] width 287 height 59
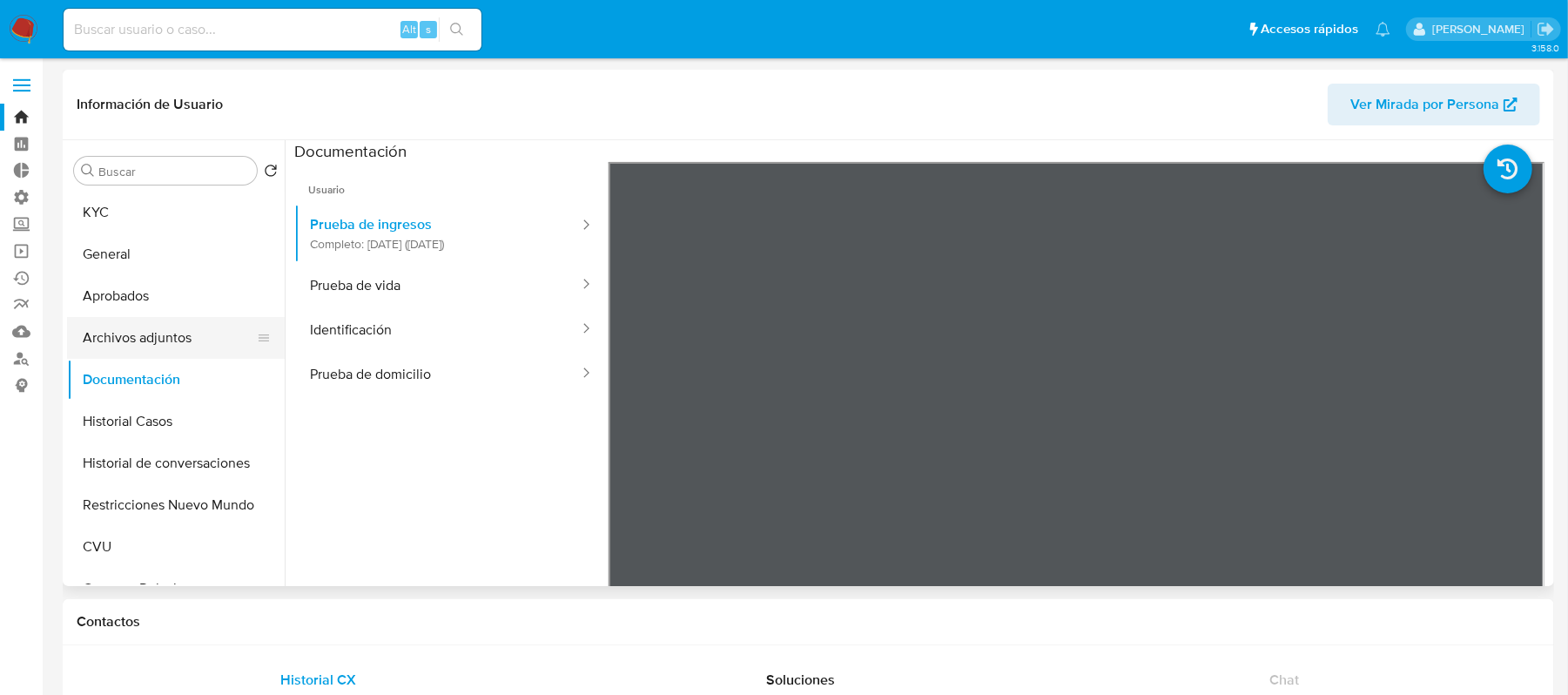
click at [172, 329] on button "Archivos adjuntos" at bounding box center [169, 337] width 204 height 42
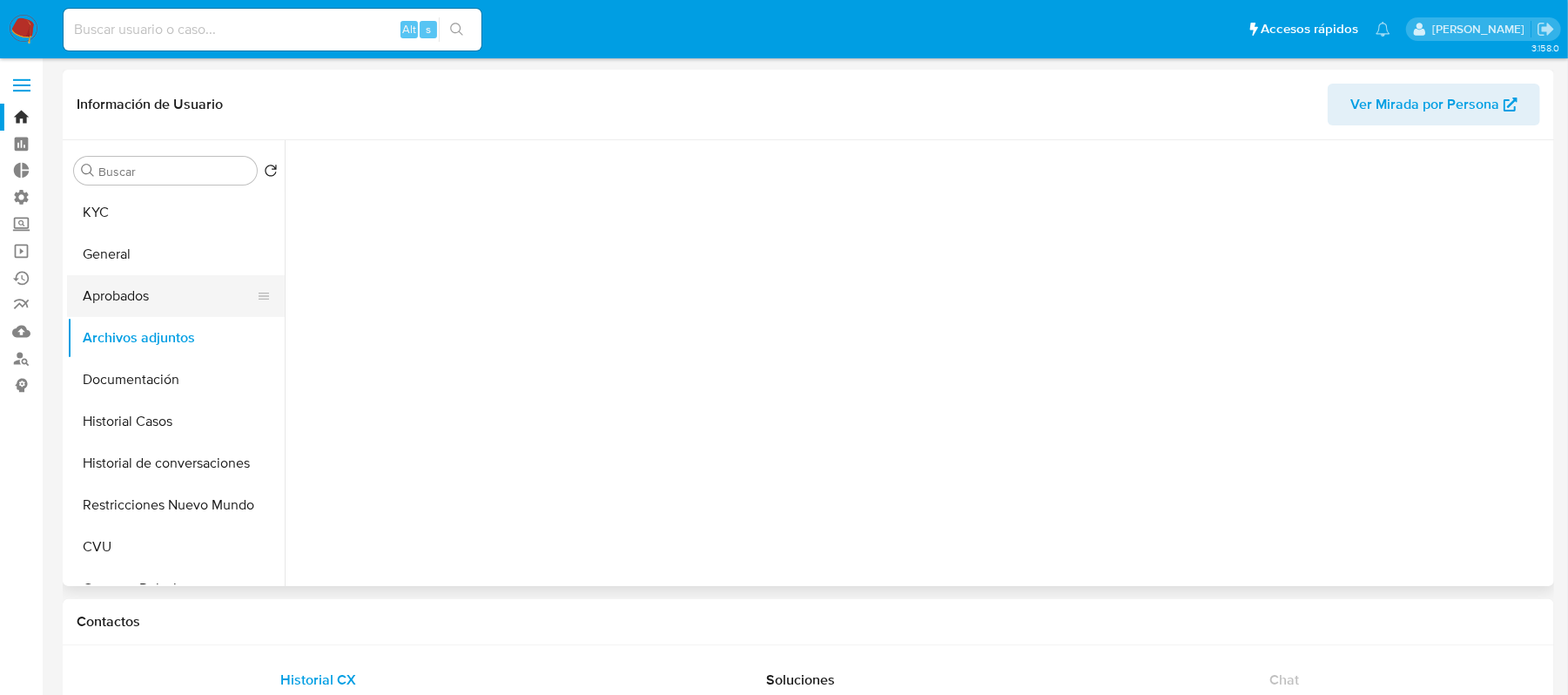
click at [162, 305] on button "Aprobados" at bounding box center [169, 295] width 204 height 42
